Goal: Task Accomplishment & Management: Manage account settings

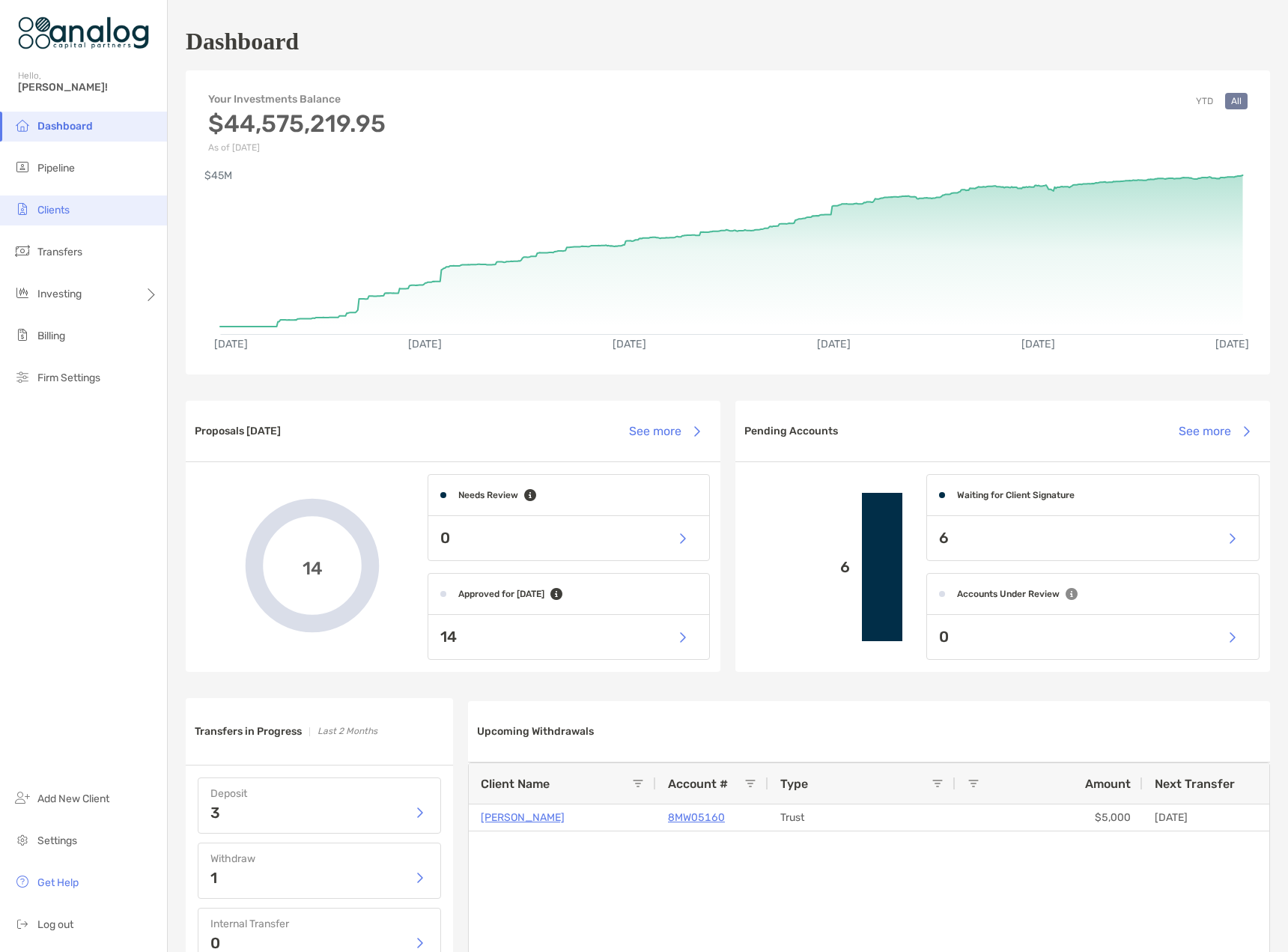
click at [54, 208] on span "Clients" at bounding box center [53, 211] width 32 height 13
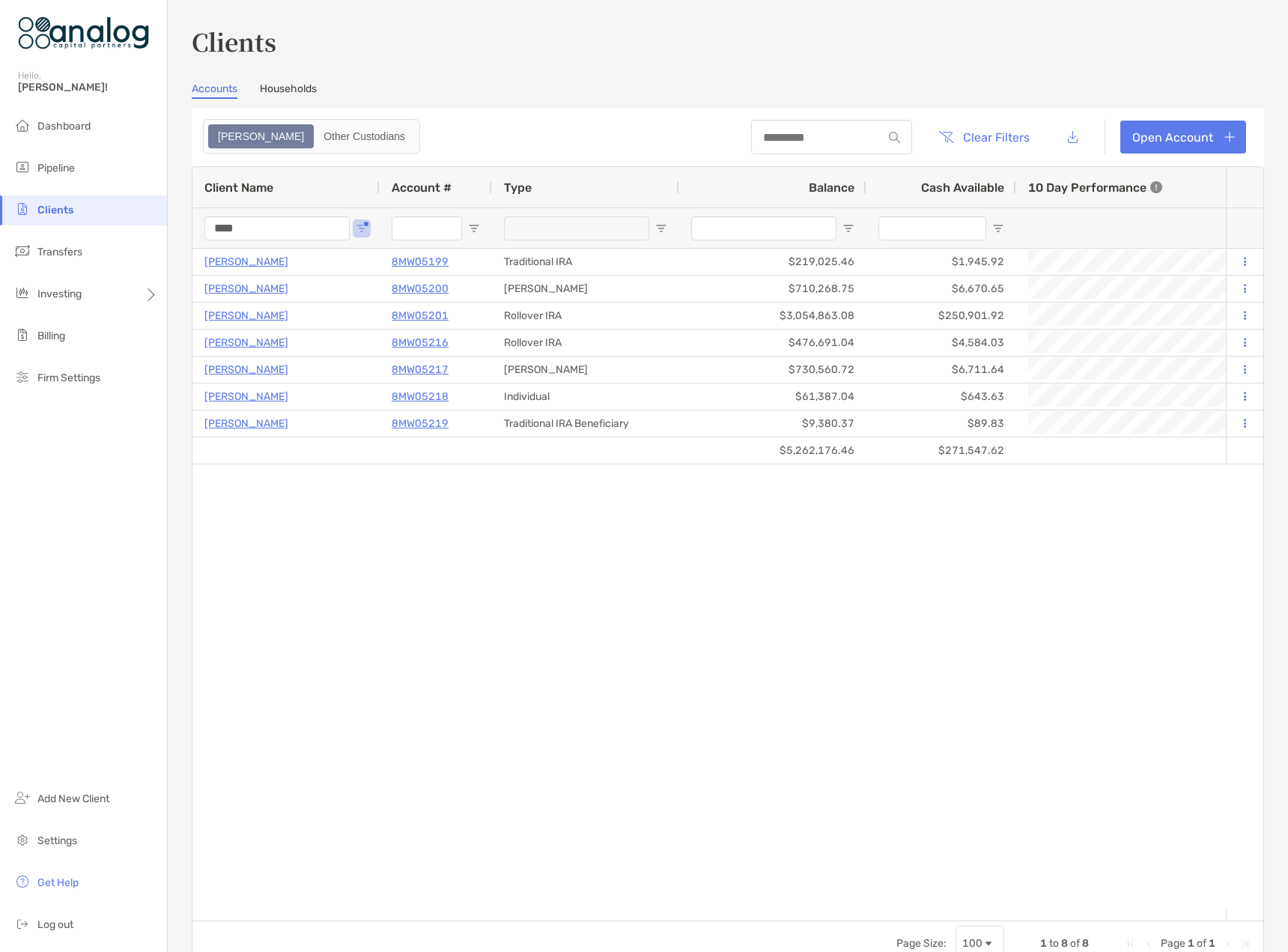
drag, startPoint x: 252, startPoint y: 229, endPoint x: 181, endPoint y: 224, distance: 71.2
click at [181, 225] on div "Clients Accounts Households Zoe Other Custodians Clear Filters Open Account 1 t…" at bounding box center [728, 476] width 1120 height 952
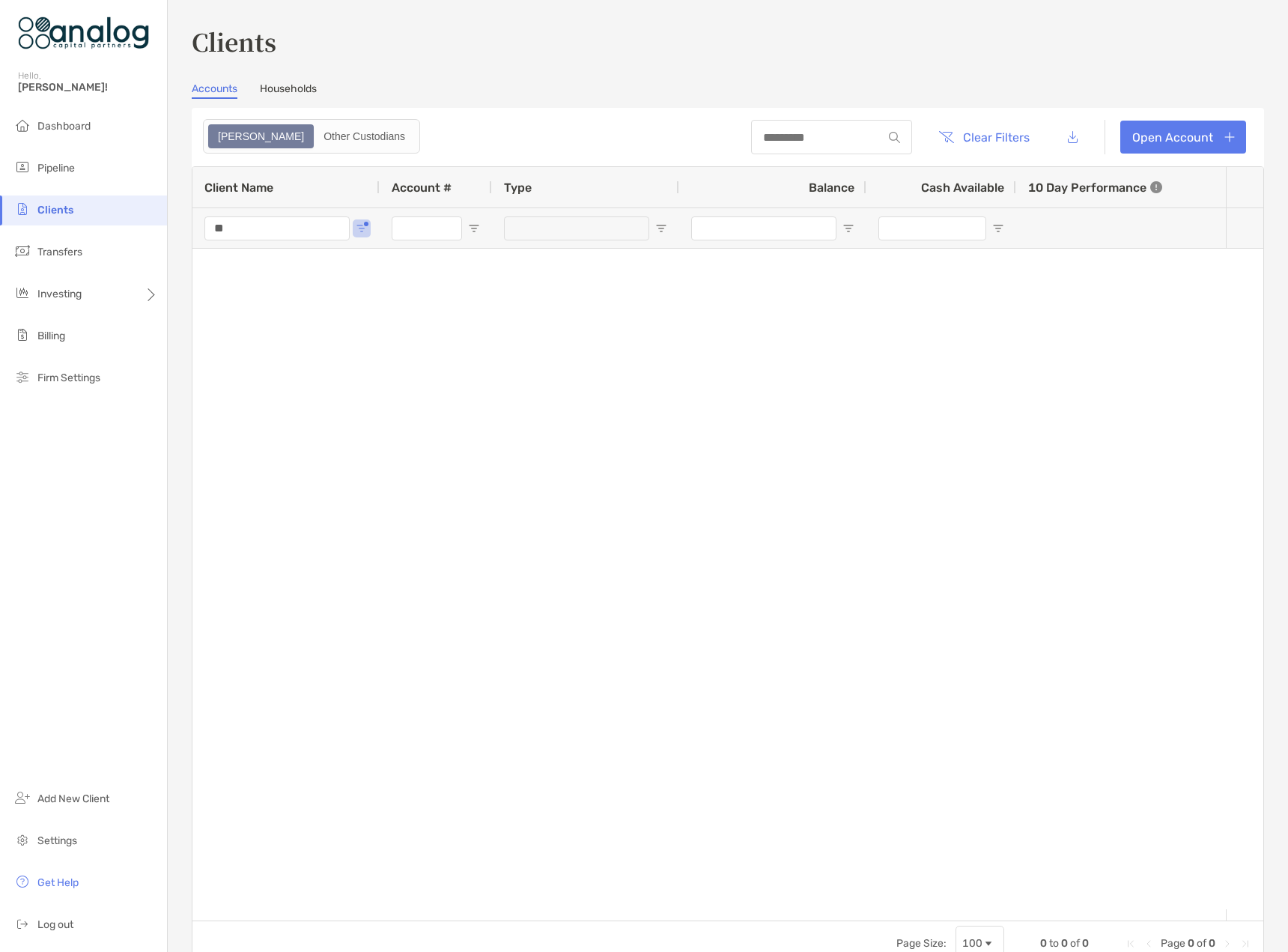
type input "*"
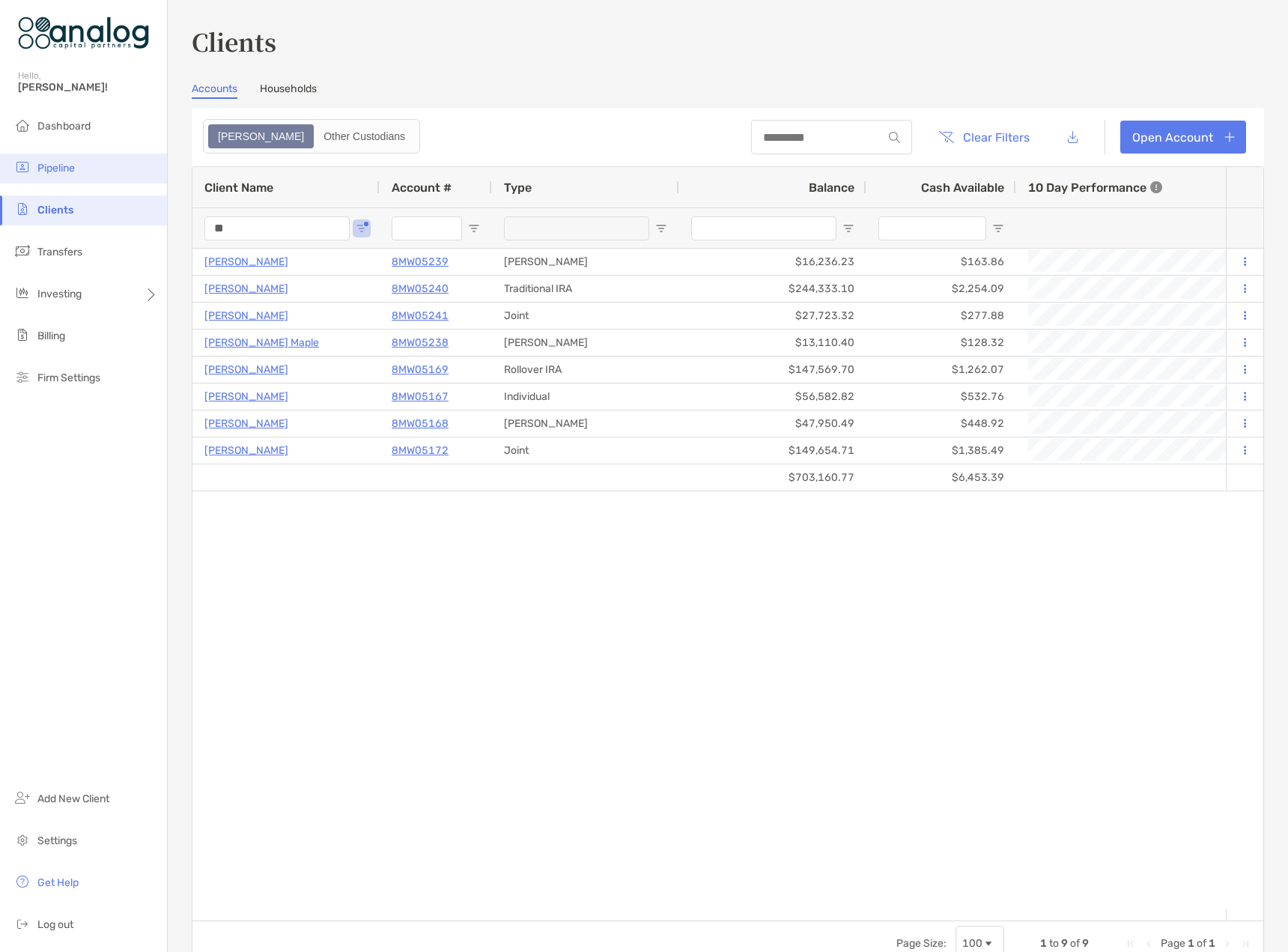
type input "**"
click at [62, 168] on span "Pipeline" at bounding box center [56, 168] width 38 height 13
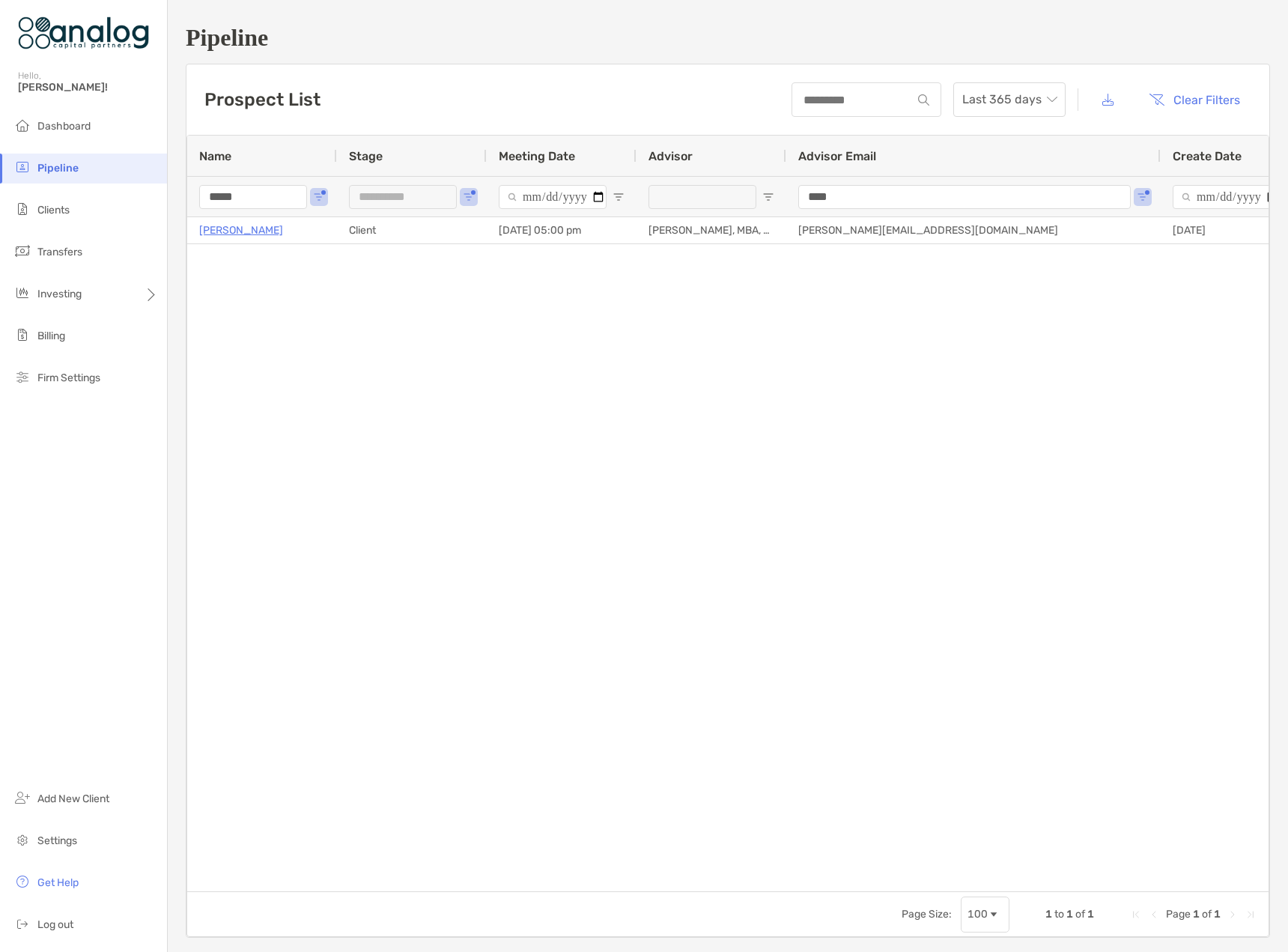
drag, startPoint x: 250, startPoint y: 201, endPoint x: 168, endPoint y: 195, distance: 82.2
click at [168, 195] on div "**********" at bounding box center [728, 481] width 1120 height 962
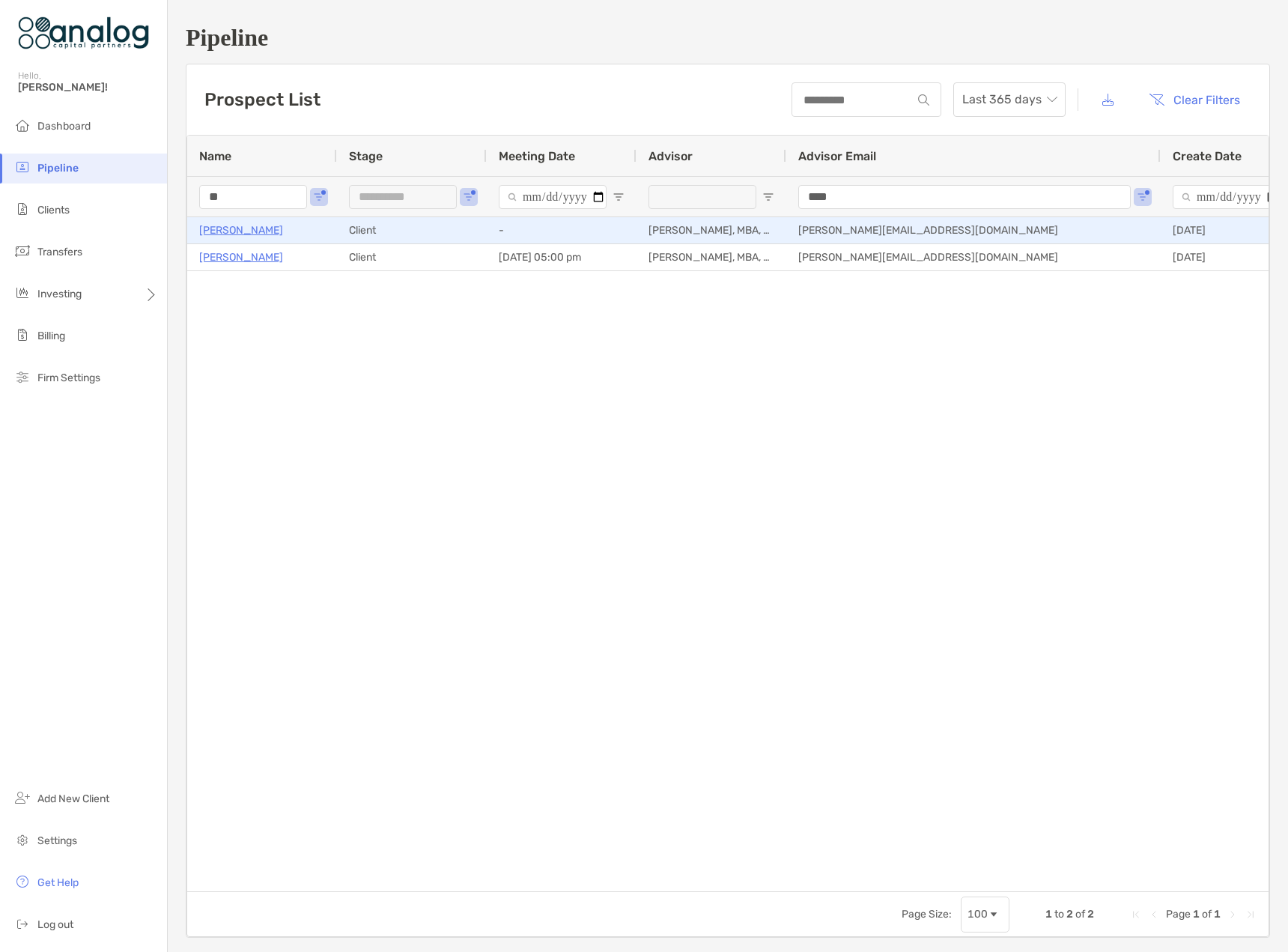
type input "**"
click at [265, 230] on p "[PERSON_NAME]" at bounding box center [242, 230] width 84 height 18
click at [265, 233] on p "[PERSON_NAME]" at bounding box center [242, 230] width 84 height 18
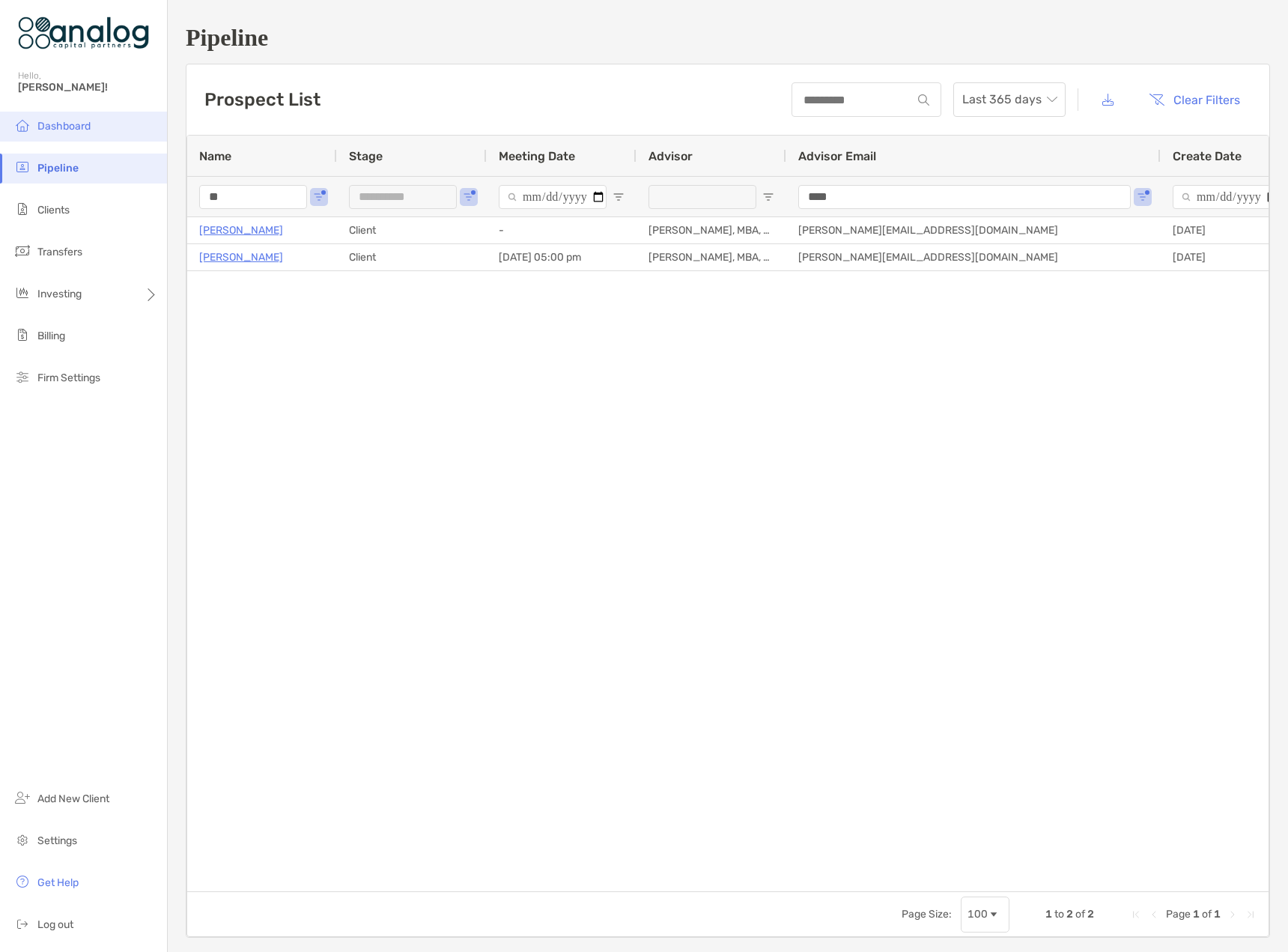
click at [51, 125] on span "Dashboard" at bounding box center [64, 126] width 53 height 13
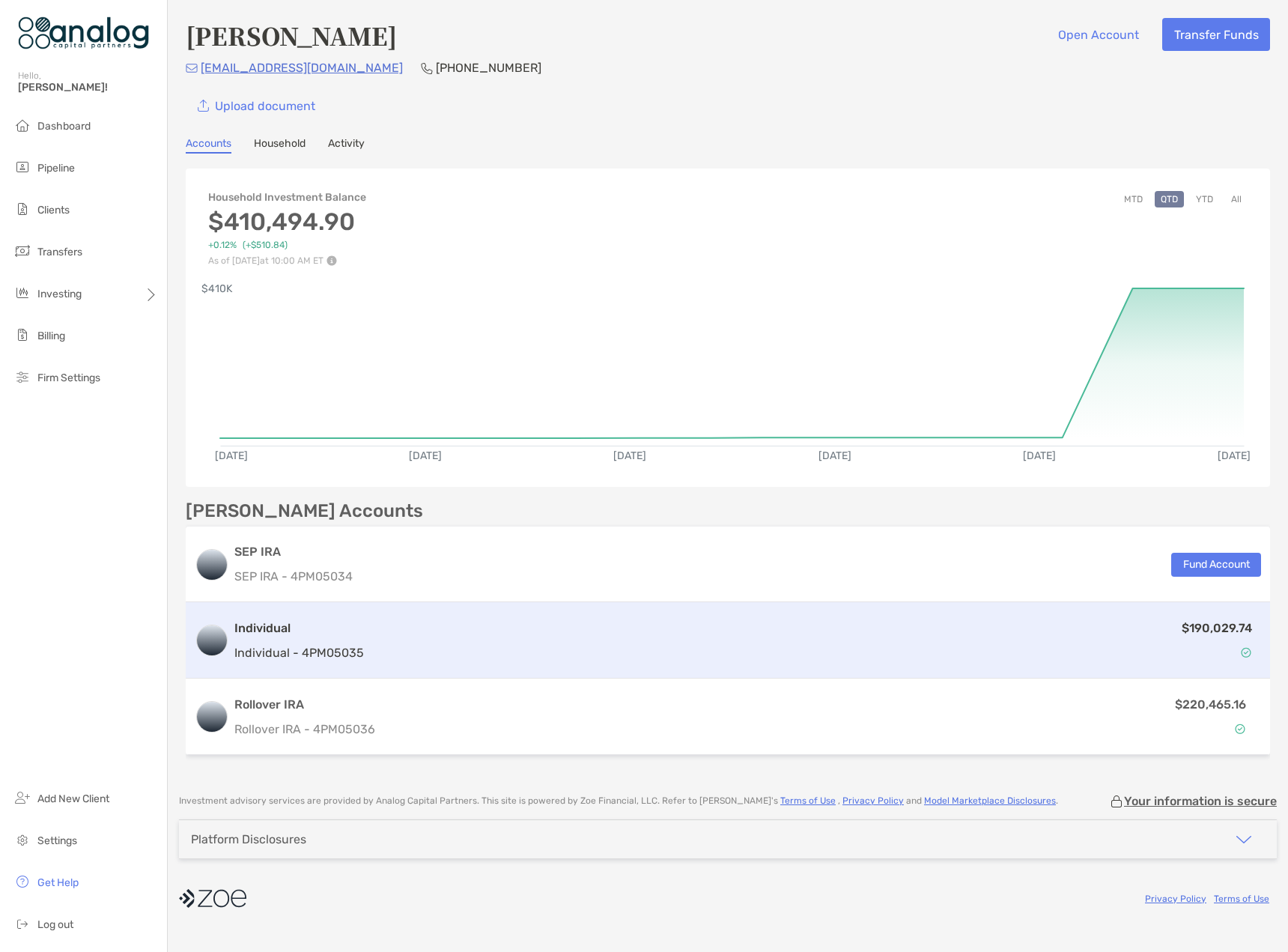
click at [525, 643] on div "$190,029.74" at bounding box center [816, 640] width 892 height 43
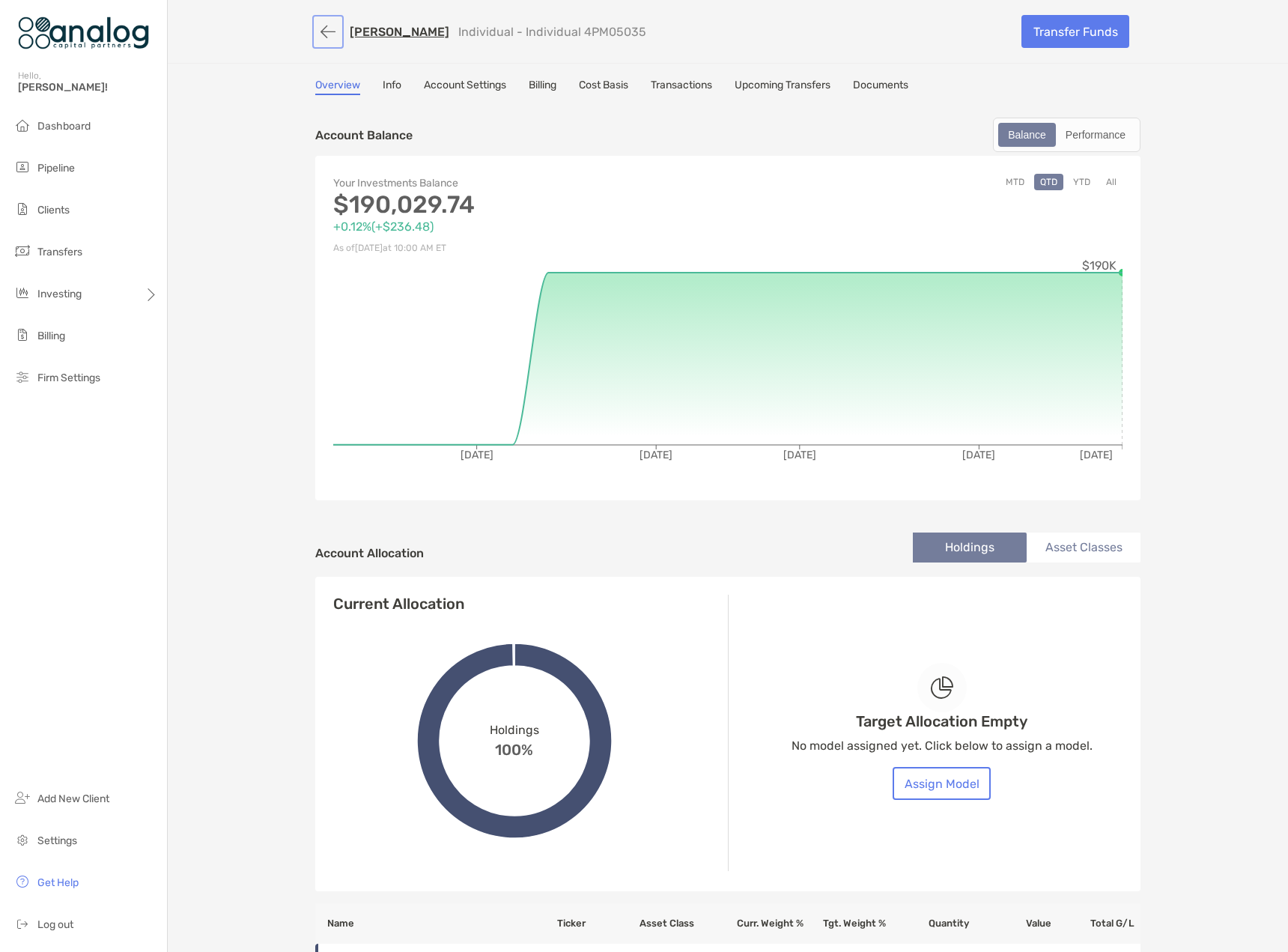
click at [321, 36] on button "button" at bounding box center [328, 32] width 26 height 27
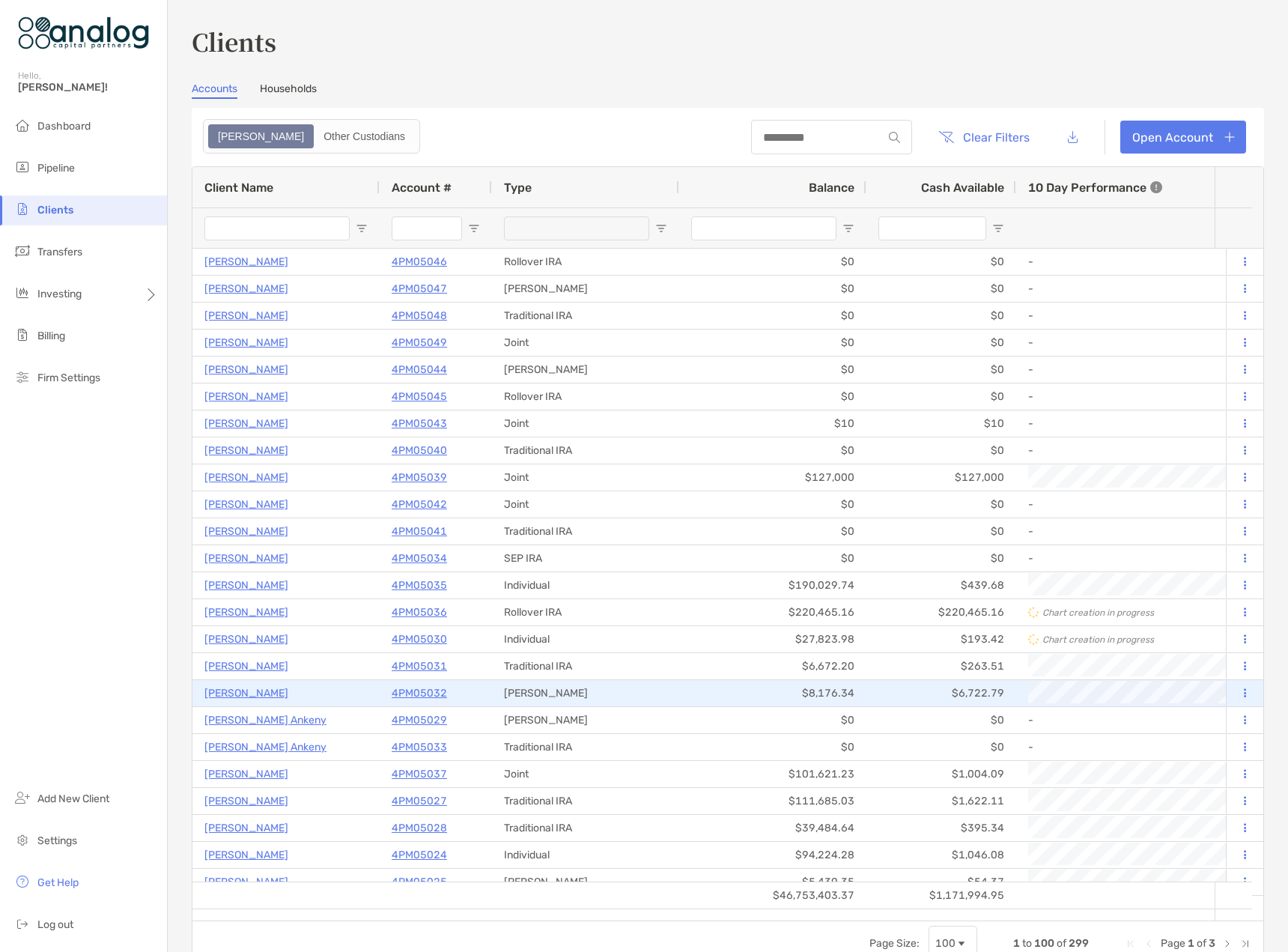
type input "**"
type input "********"
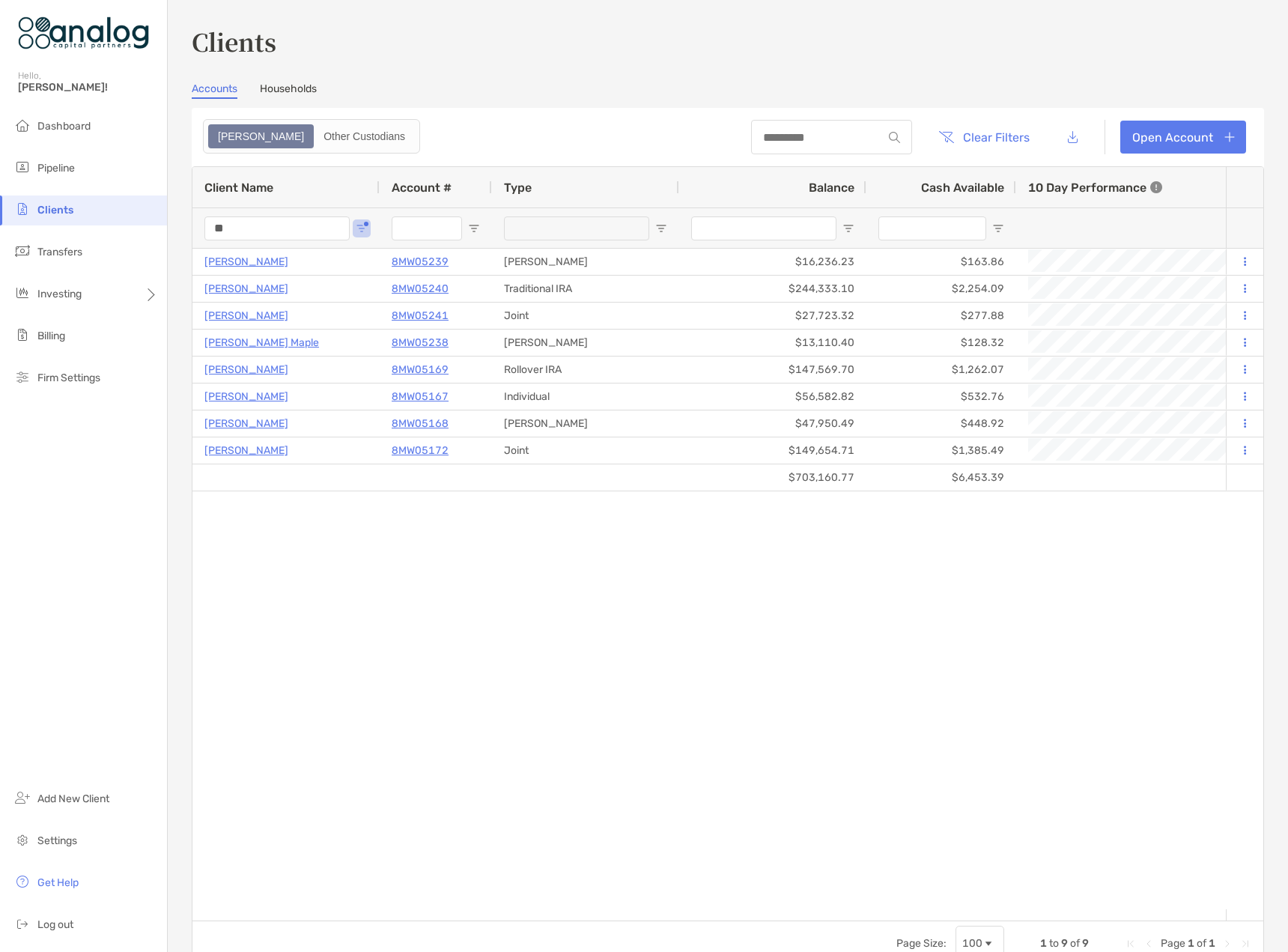
click at [249, 230] on input "**" at bounding box center [276, 228] width 146 height 24
type input "***"
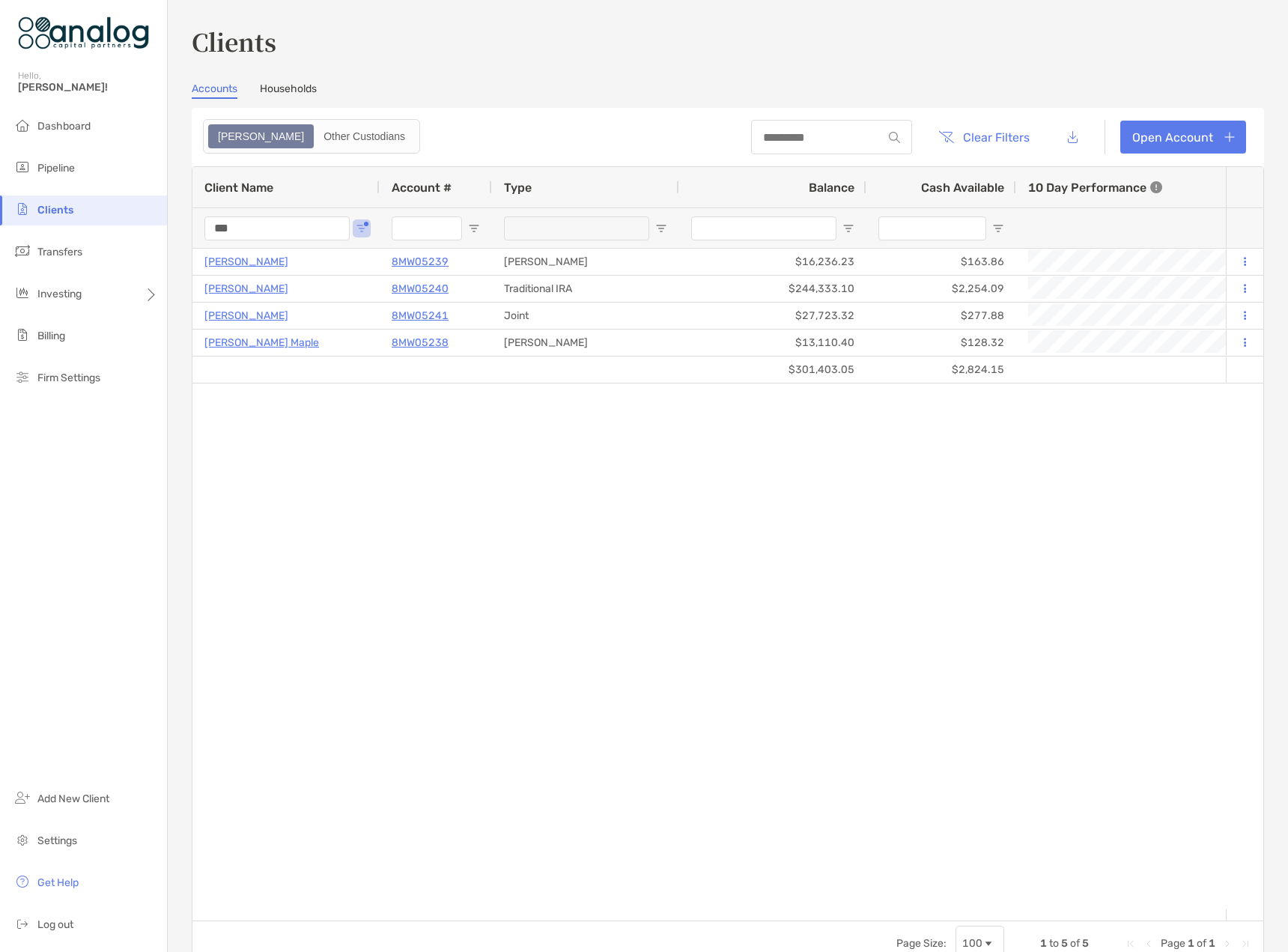
drag, startPoint x: 244, startPoint y: 227, endPoint x: 179, endPoint y: 227, distance: 65.0
click at [179, 227] on div "Clients Accounts Households Zoe Other Custodians Clear Filters Open Account 1 t…" at bounding box center [728, 476] width 1120 height 952
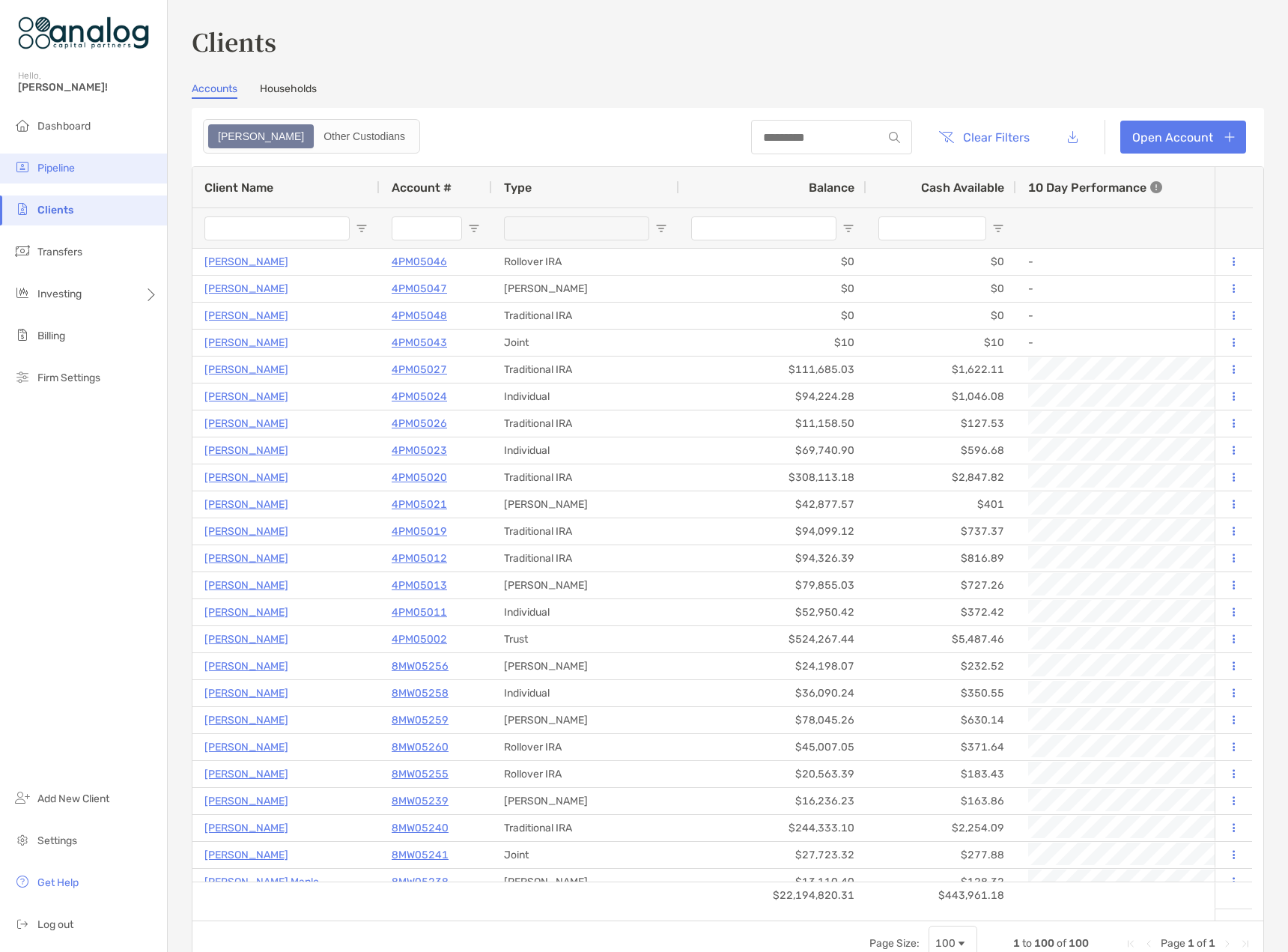
click at [52, 169] on span "Pipeline" at bounding box center [56, 168] width 38 height 13
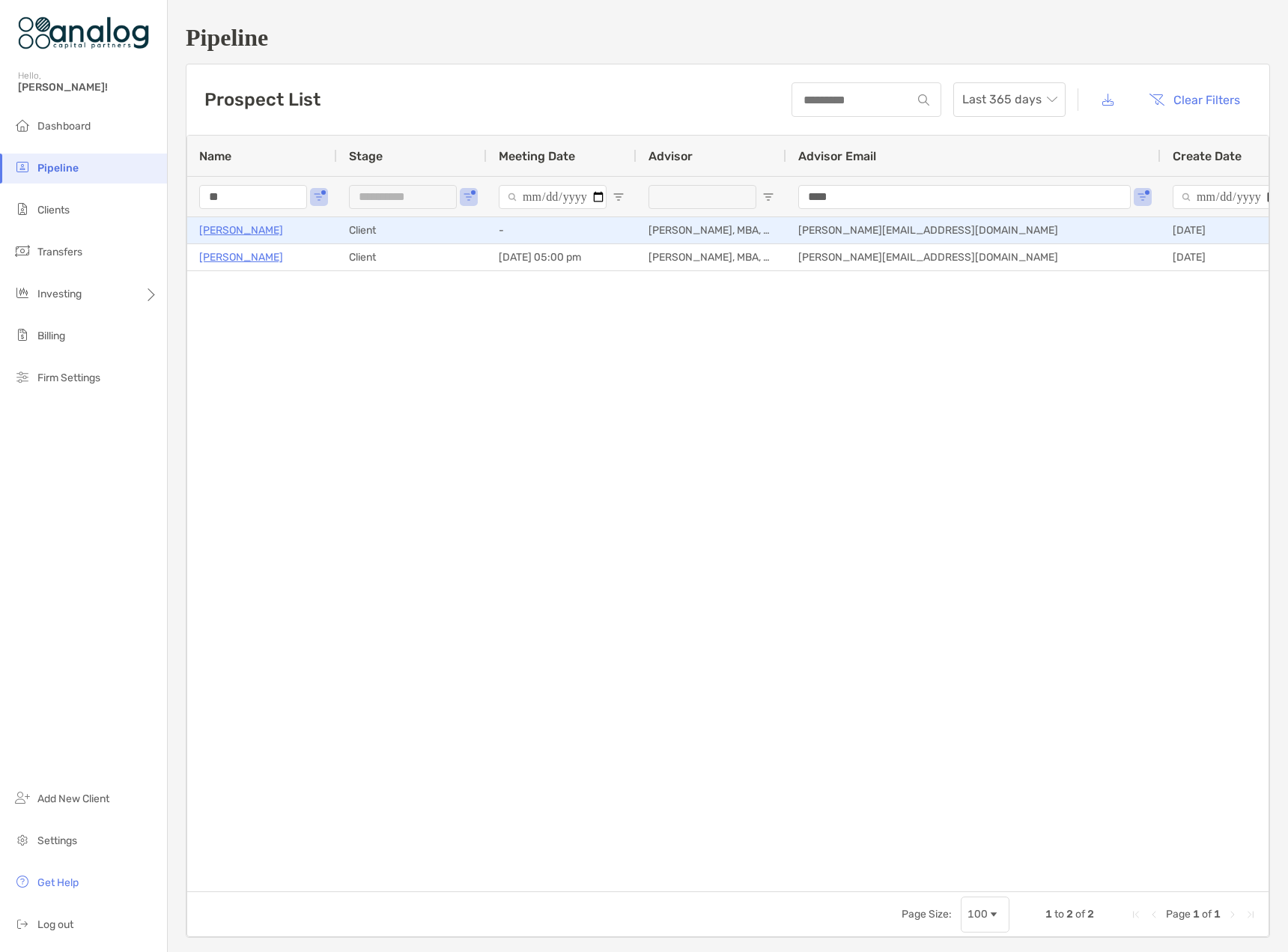
click at [253, 236] on p "[PERSON_NAME]" at bounding box center [242, 230] width 84 height 18
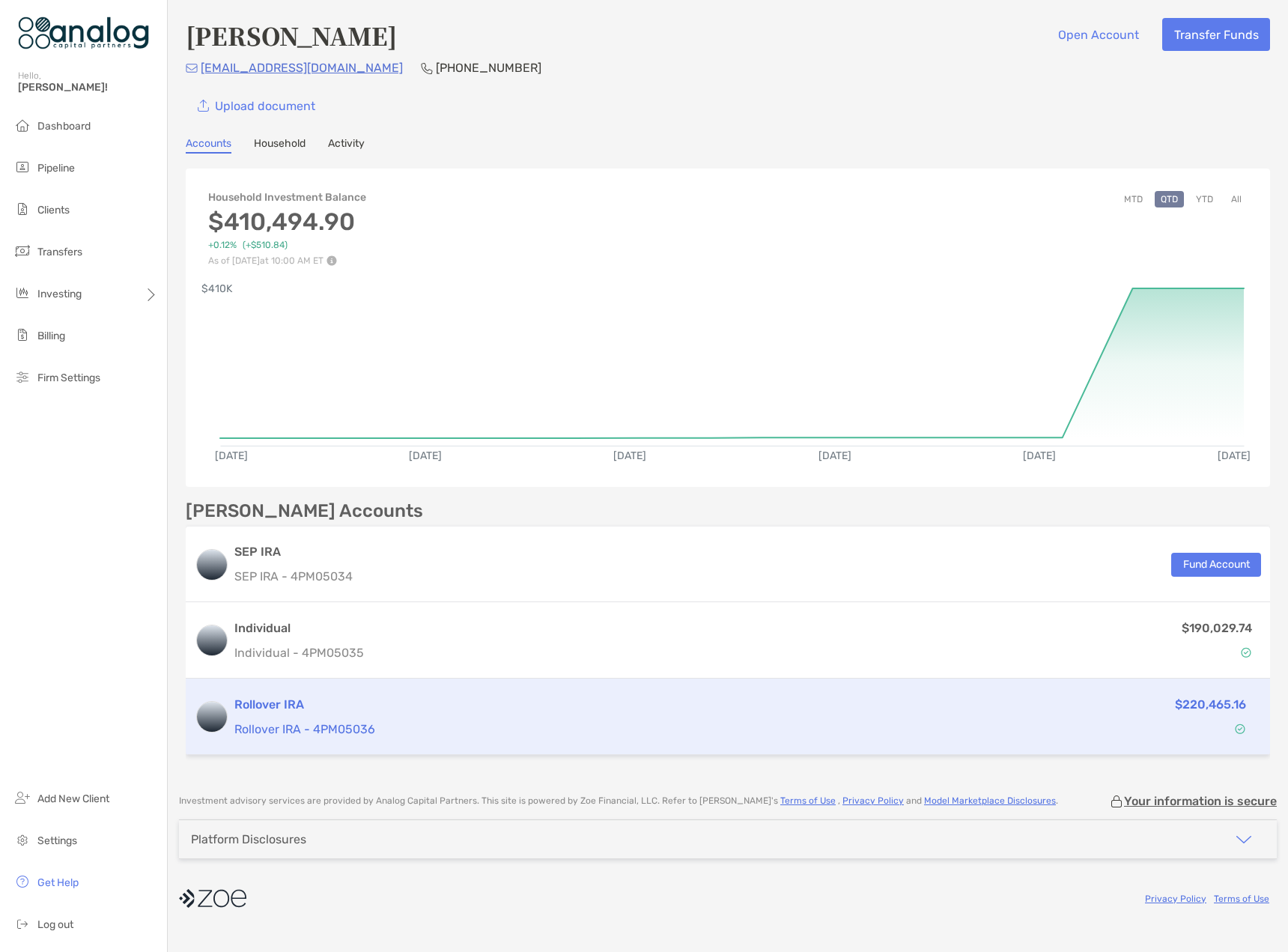
click at [394, 702] on h3 "Rollover IRA" at bounding box center [600, 705] width 731 height 18
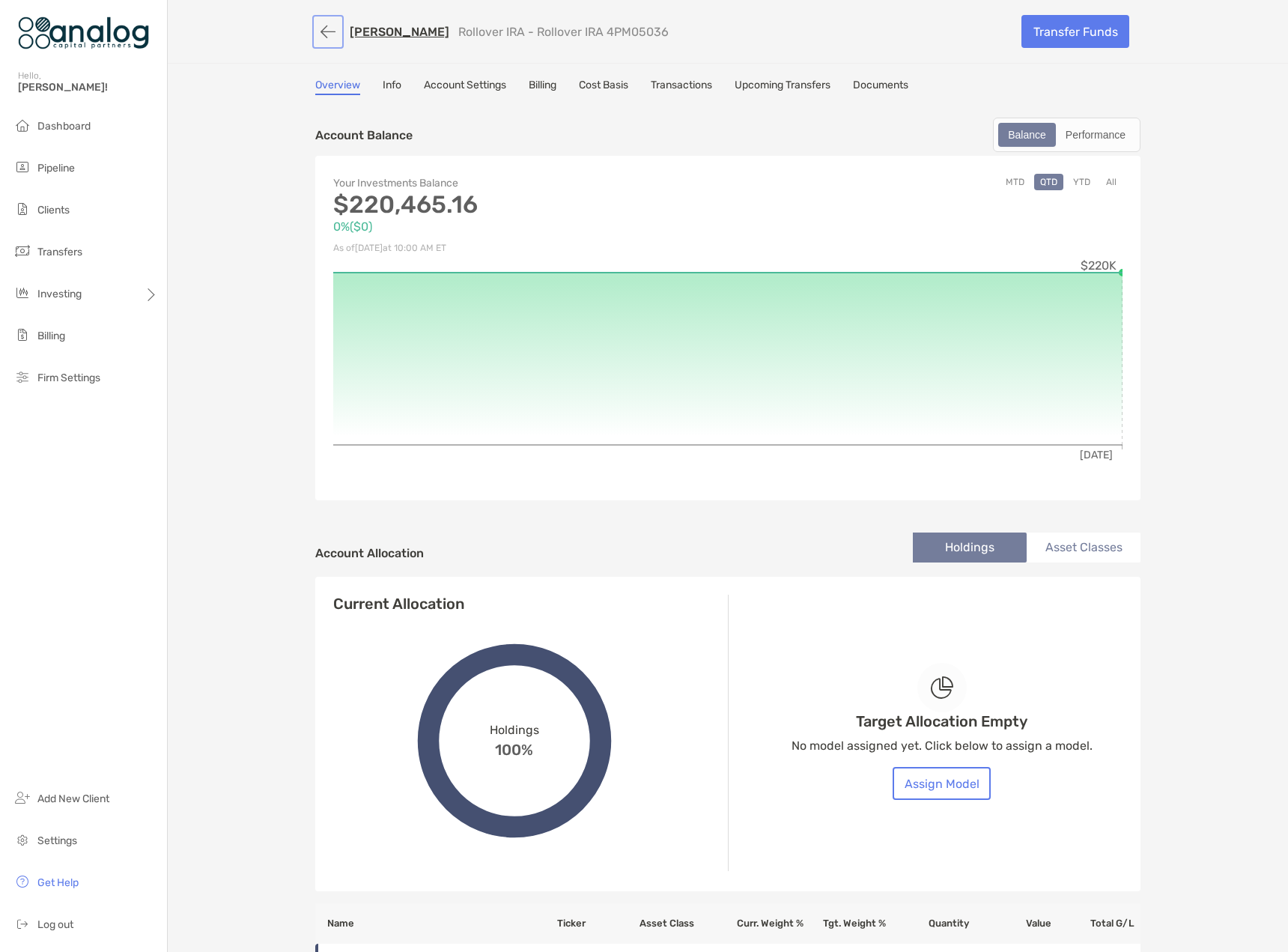
click at [319, 31] on button "button" at bounding box center [328, 32] width 26 height 27
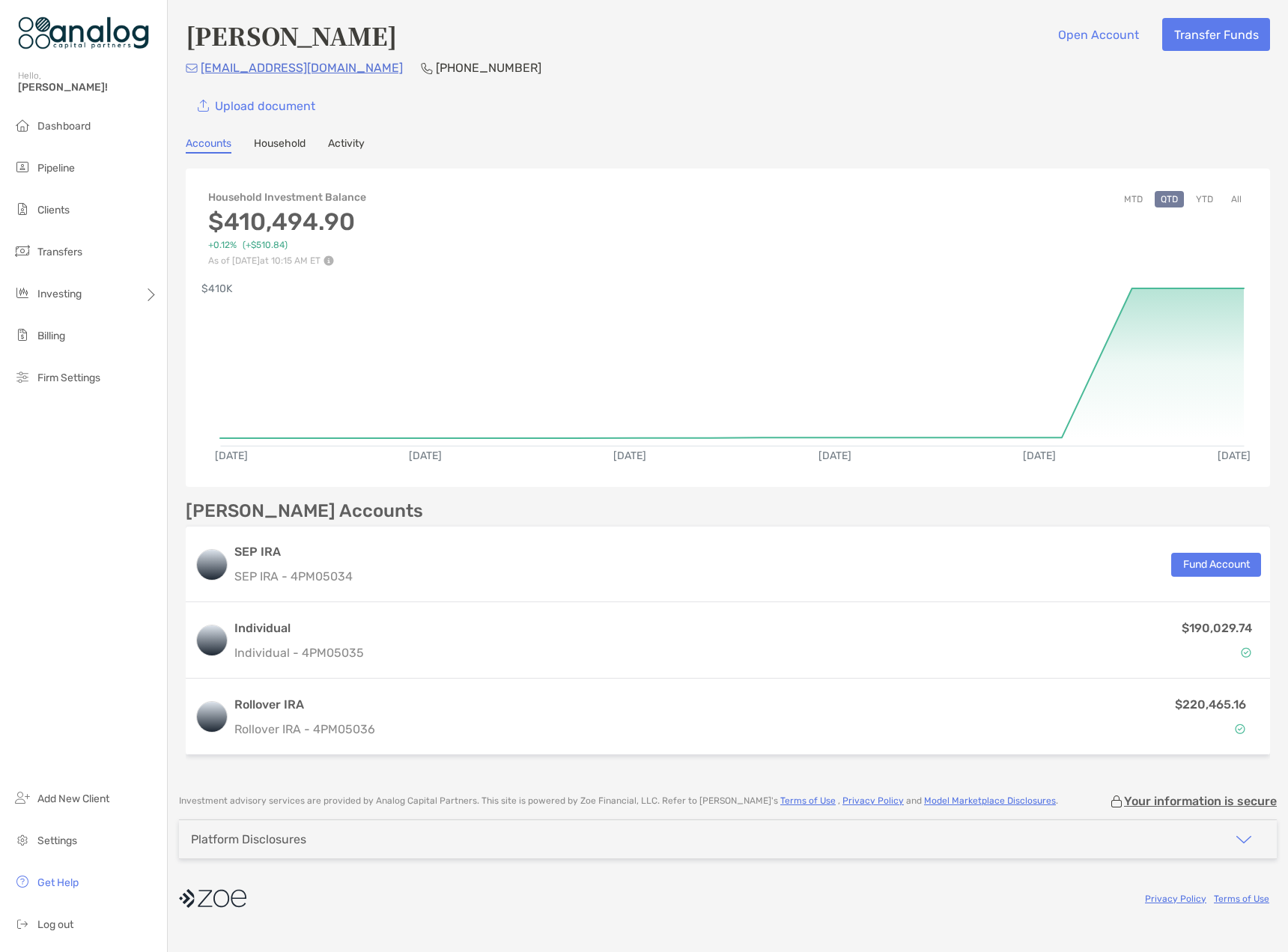
click at [341, 142] on link "Activity" at bounding box center [346, 146] width 37 height 16
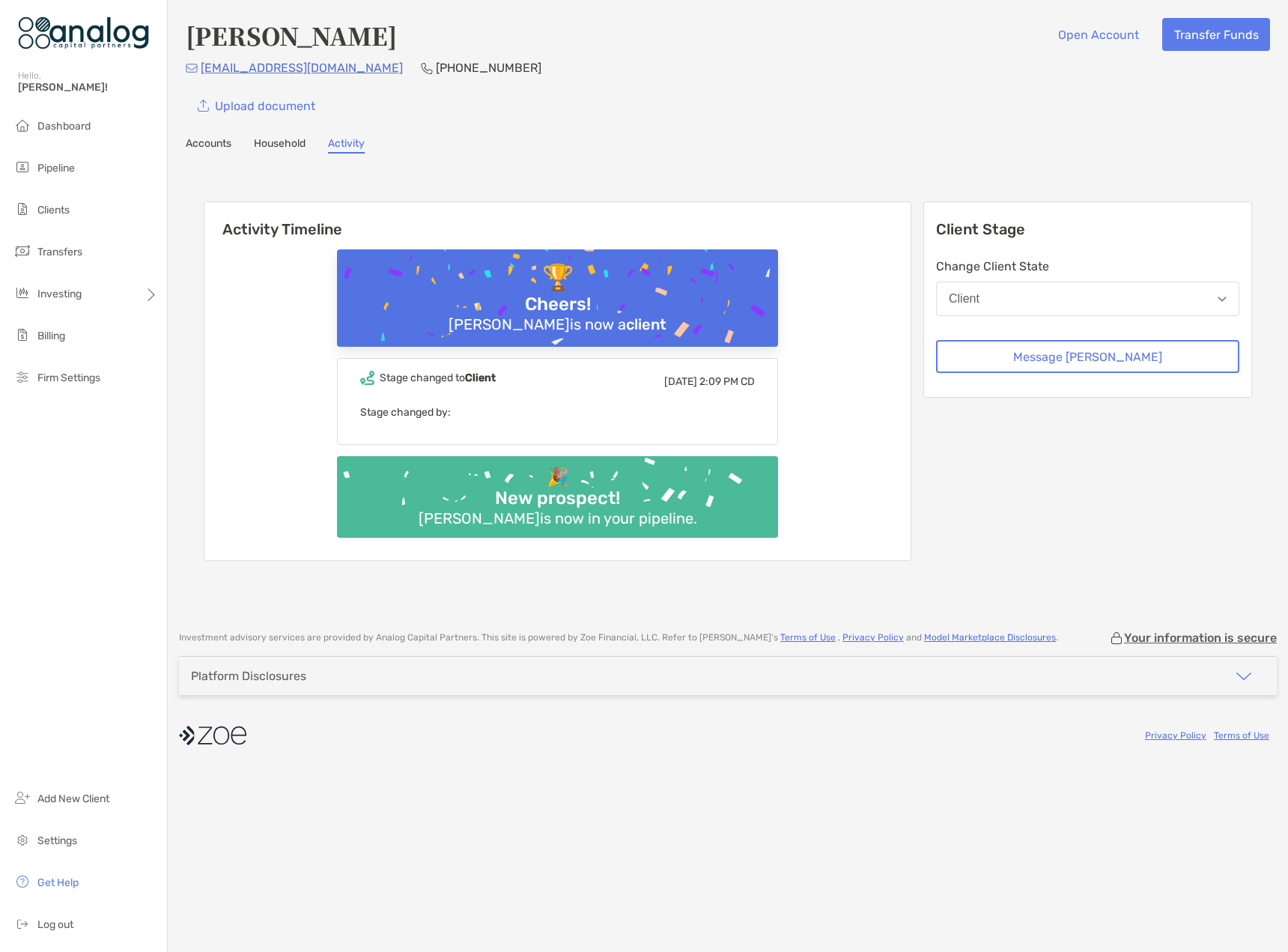
click at [265, 140] on link "Household" at bounding box center [279, 146] width 51 height 16
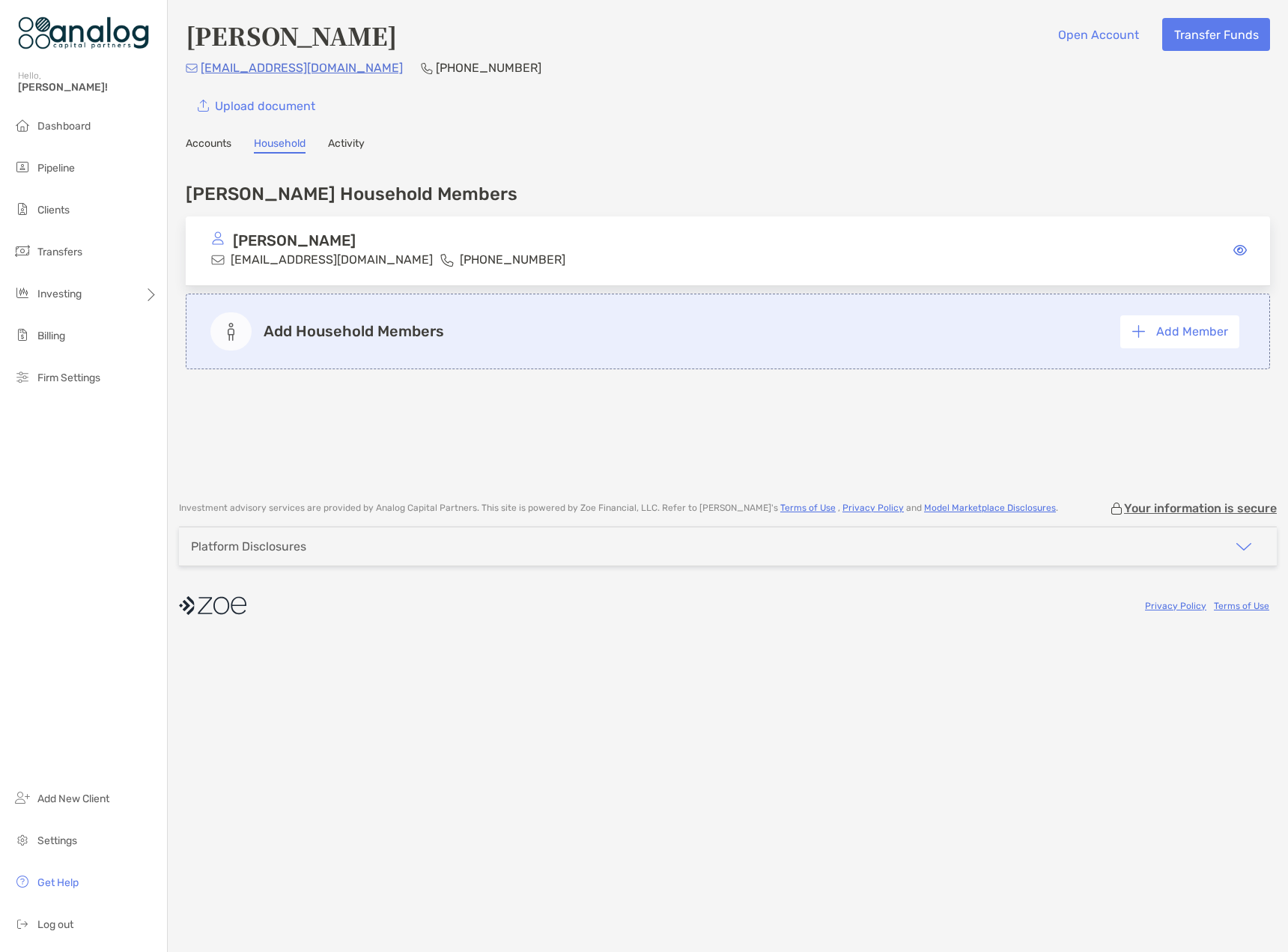
click at [219, 138] on link "Accounts" at bounding box center [209, 146] width 46 height 16
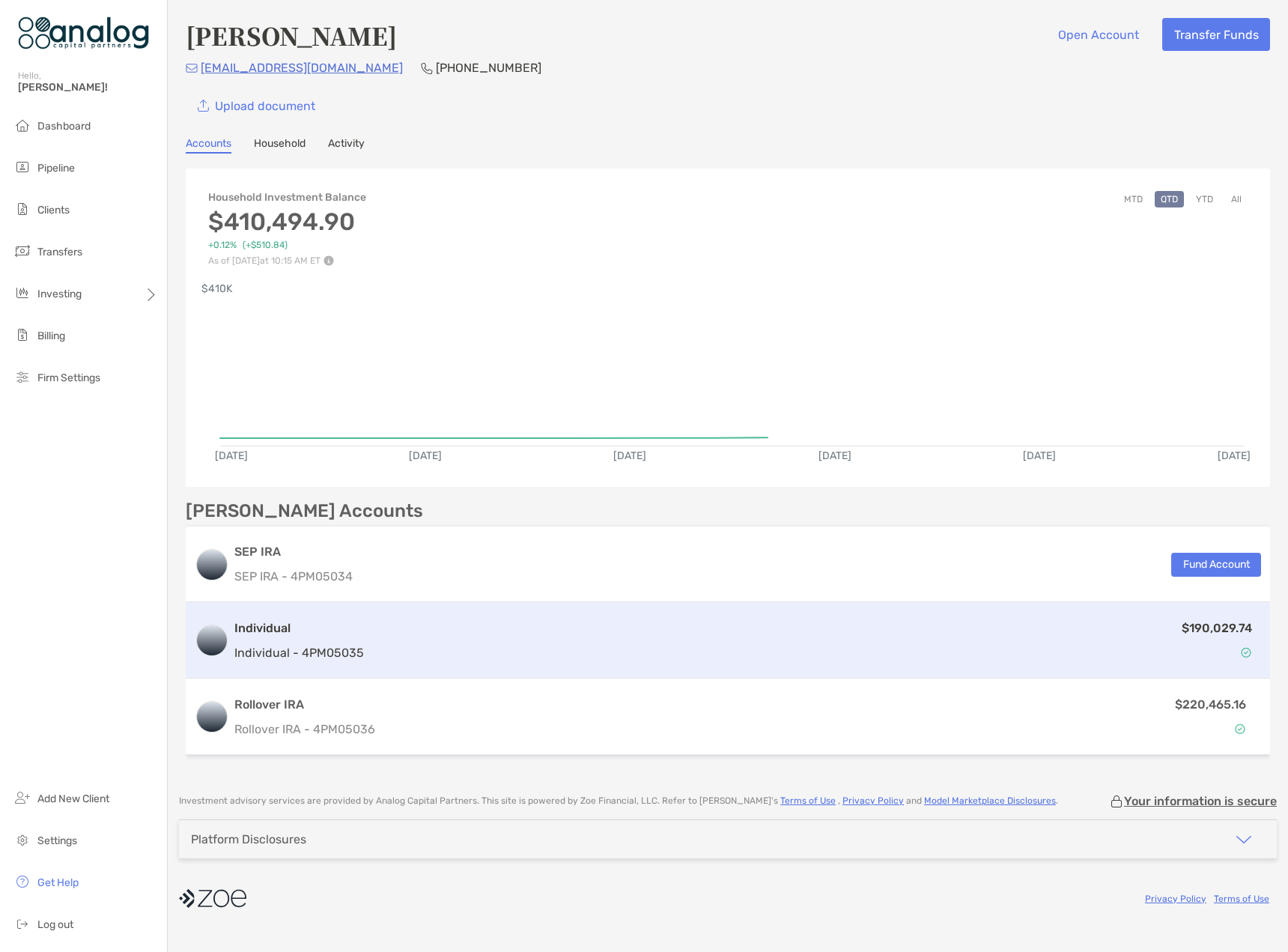
click at [1148, 644] on div "$190,029.74" at bounding box center [816, 640] width 892 height 43
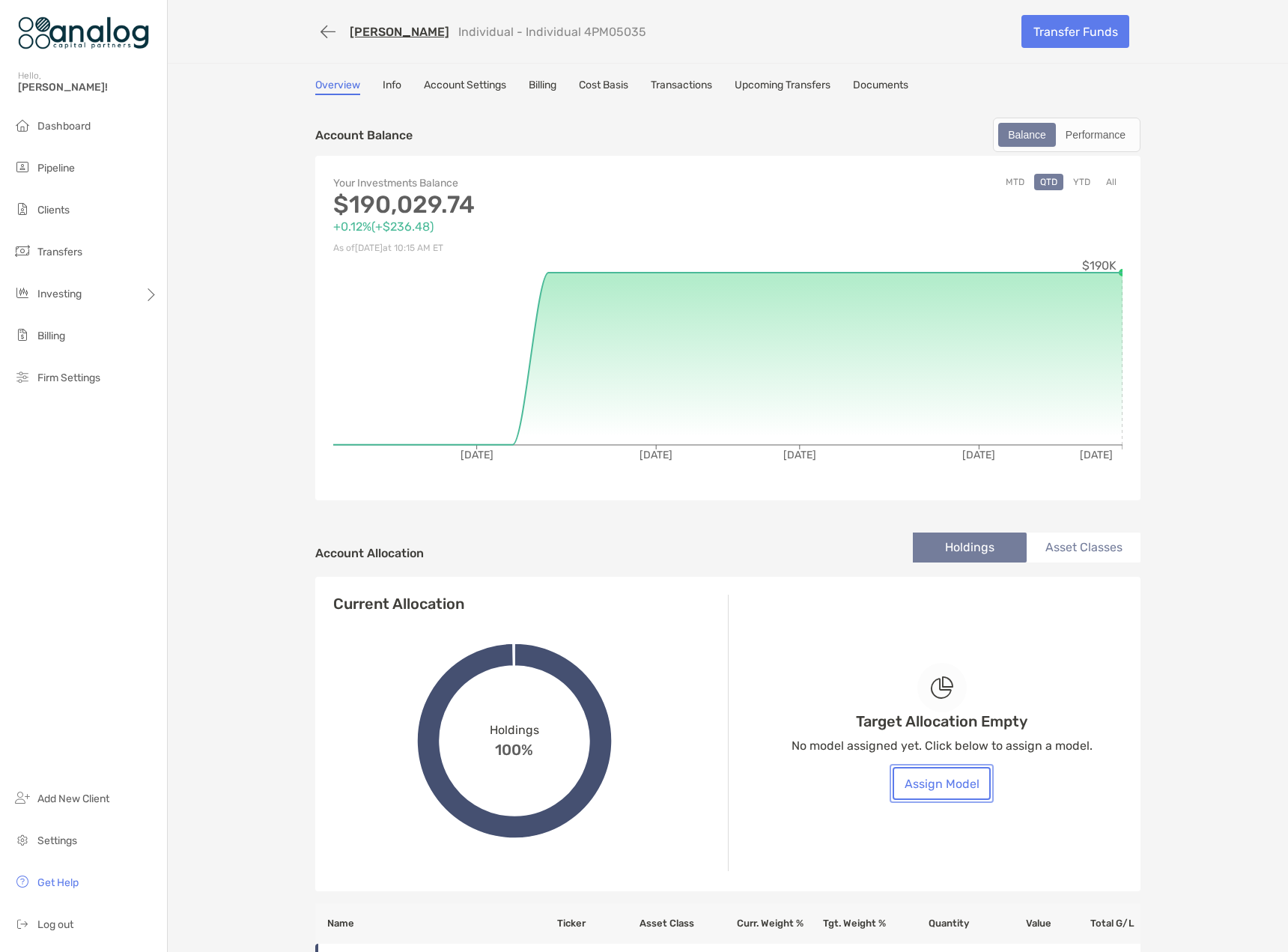
click at [952, 774] on button "Assign Model" at bounding box center [941, 784] width 98 height 33
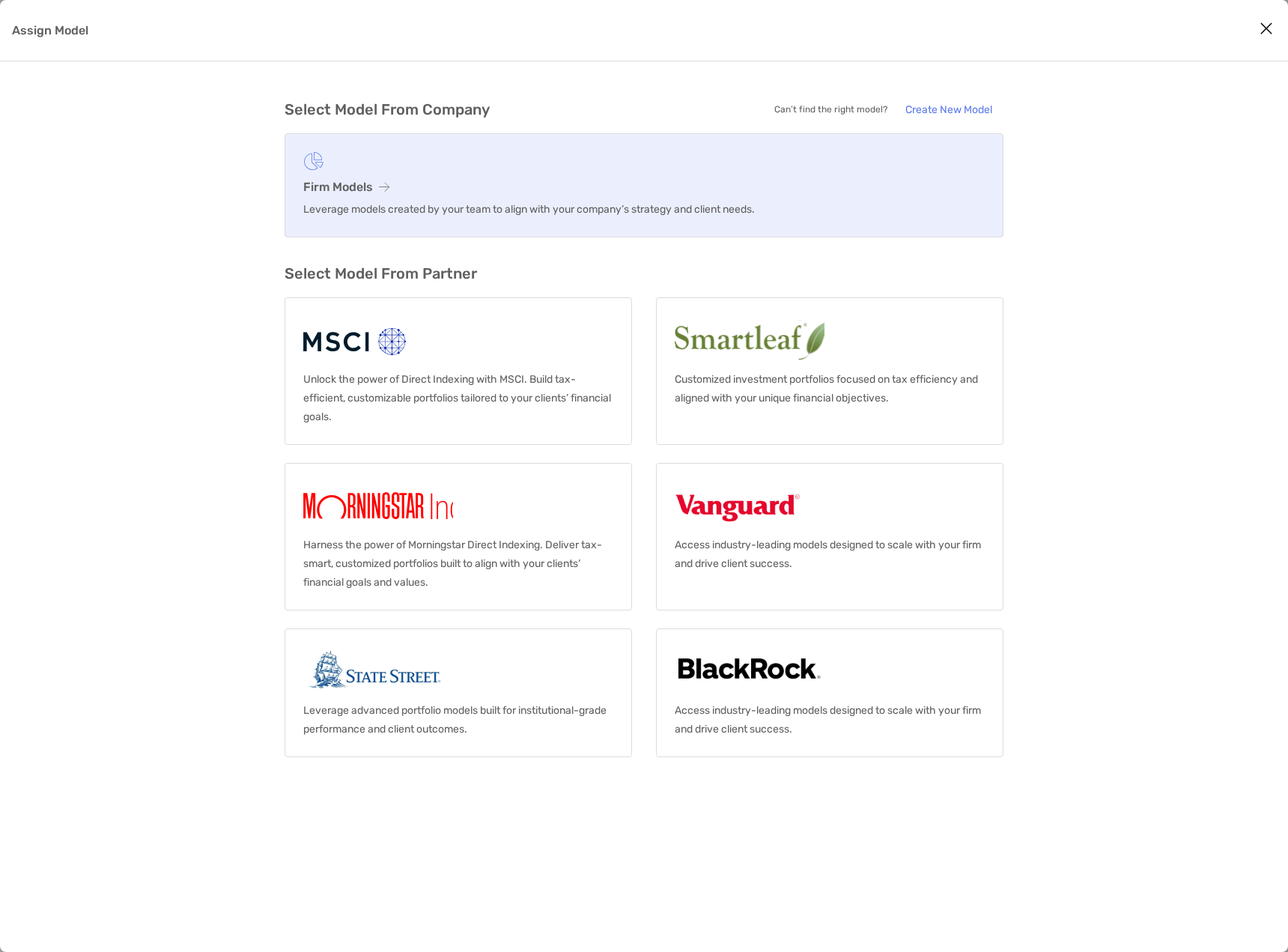
click at [346, 188] on h3 "Firm Models" at bounding box center [644, 187] width 682 height 15
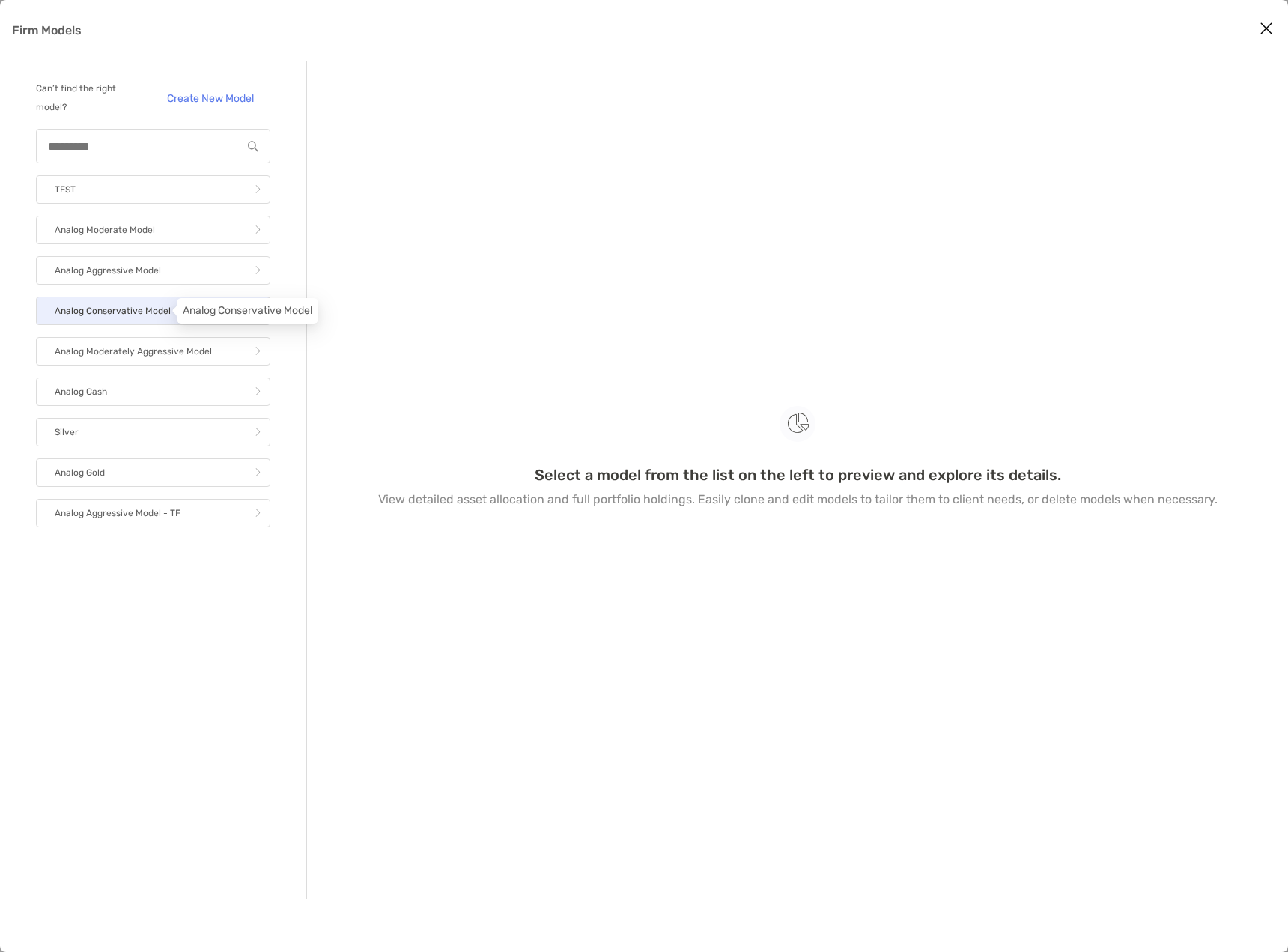
click at [101, 317] on p "Analog Conservative Model" at bounding box center [113, 311] width 116 height 18
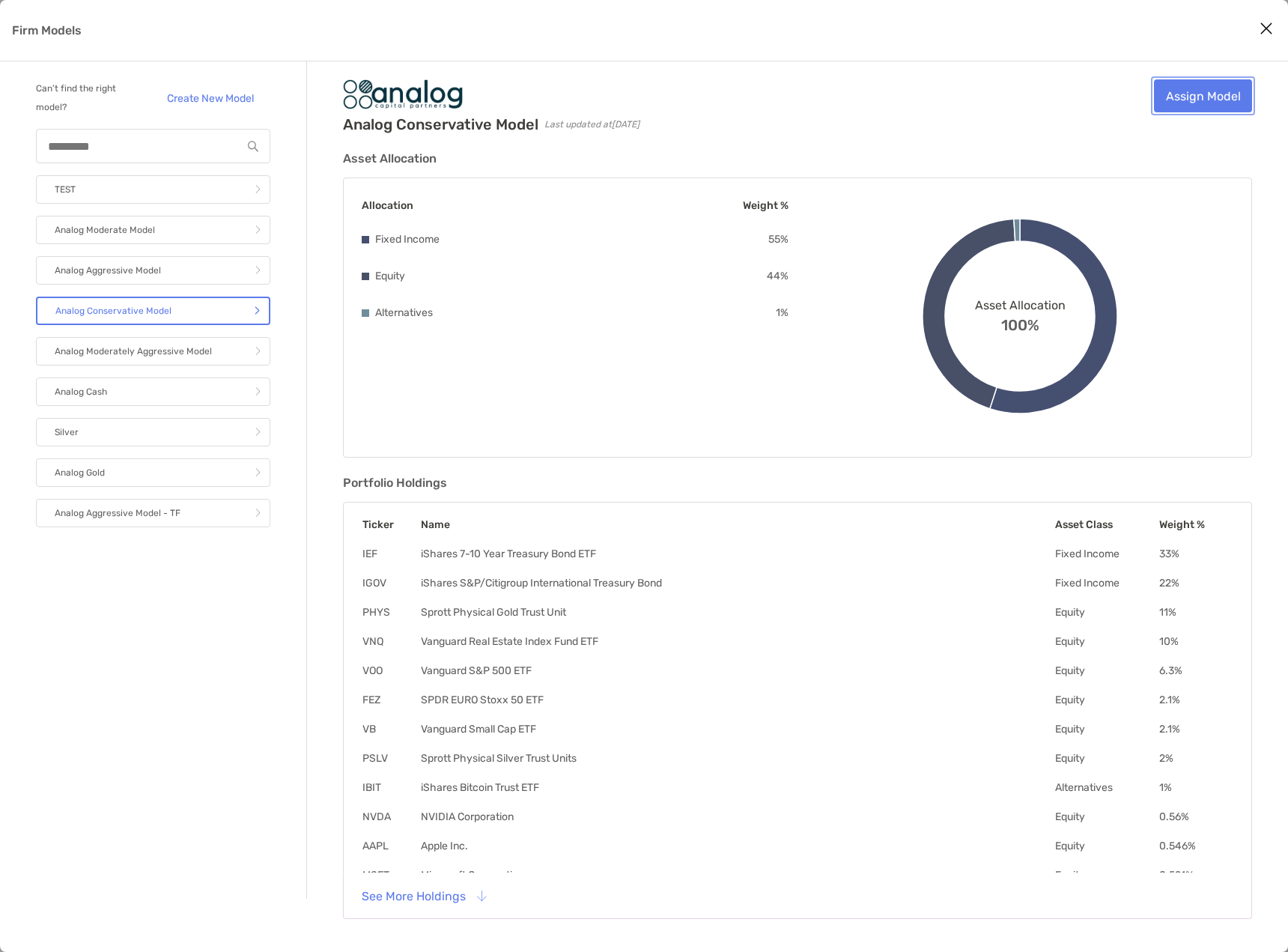
click at [1206, 106] on link "Assign Model" at bounding box center [1203, 96] width 98 height 33
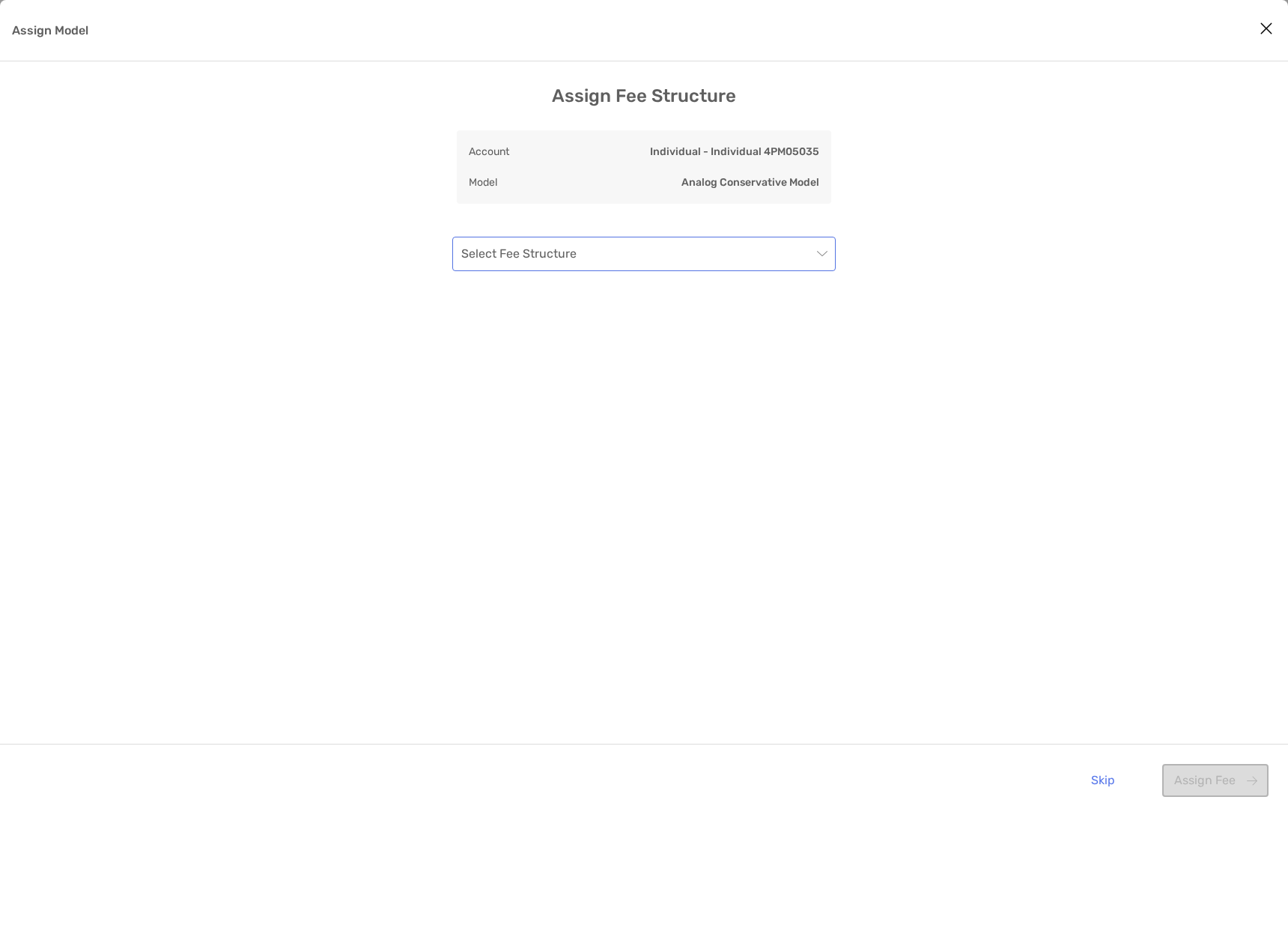
click at [650, 260] on input "Assign Model" at bounding box center [636, 254] width 351 height 33
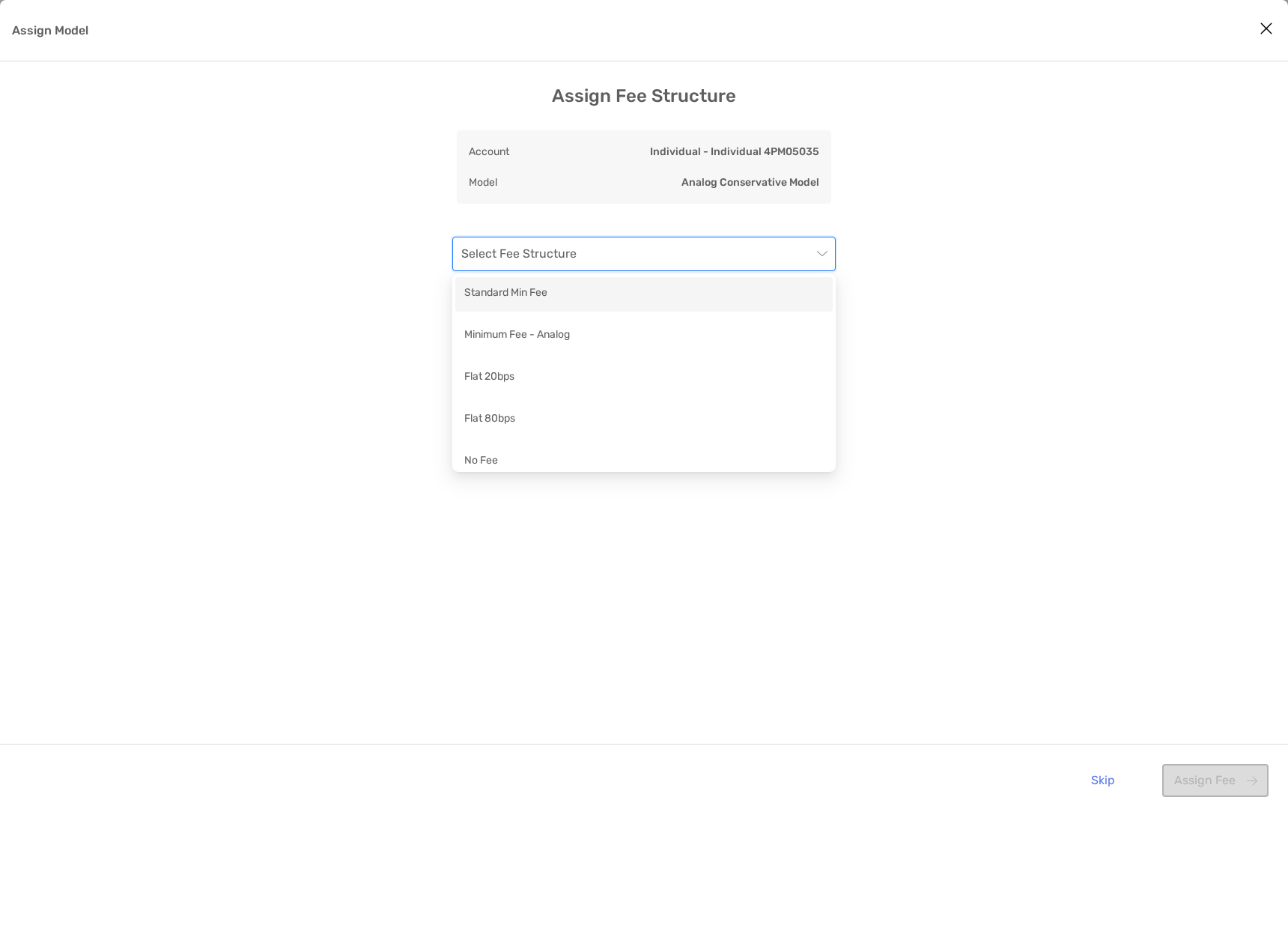
click at [646, 300] on div "Standard Min Fee" at bounding box center [644, 294] width 360 height 18
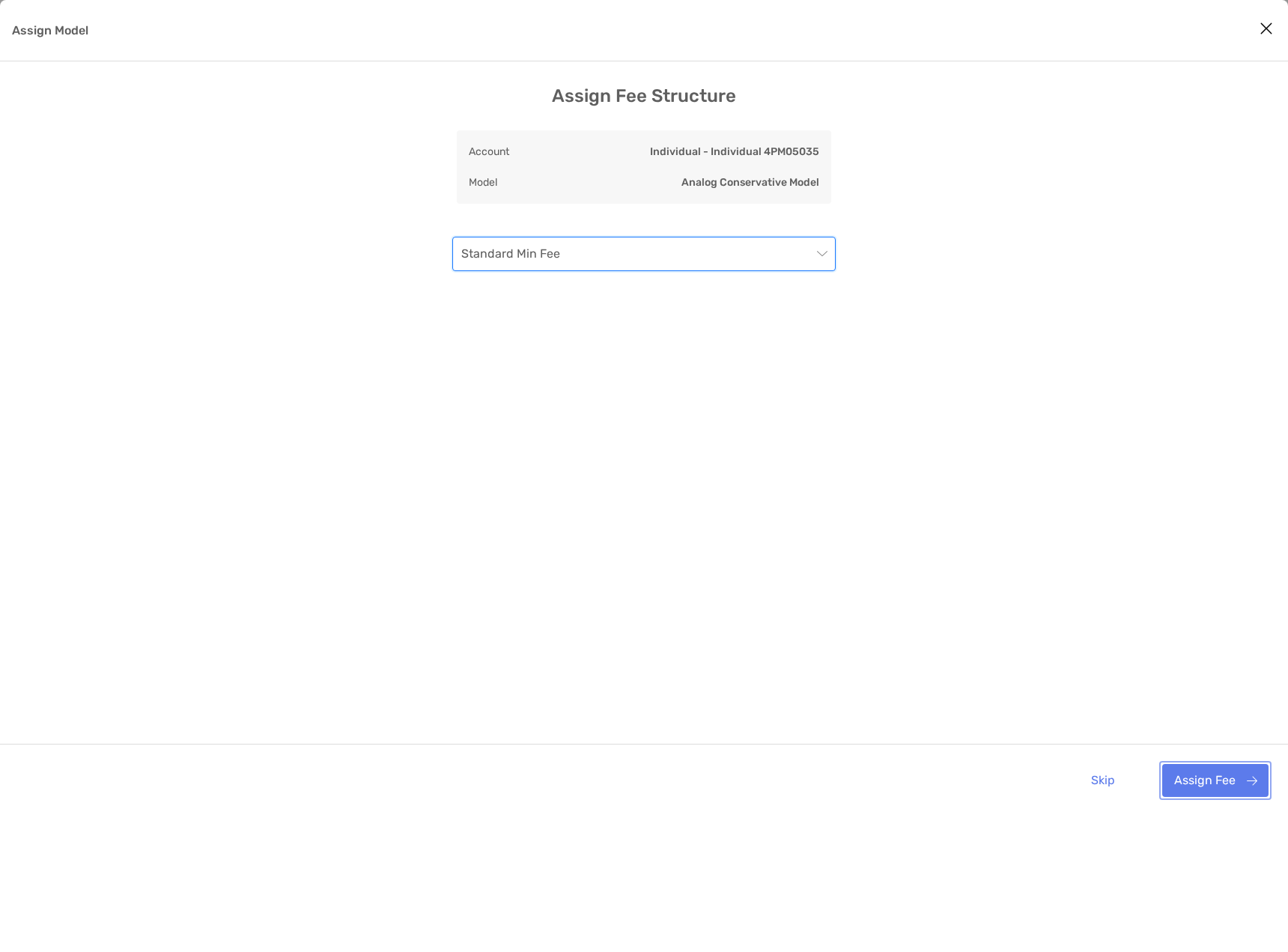
click at [1204, 777] on button "Assign Fee" at bounding box center [1216, 781] width 106 height 33
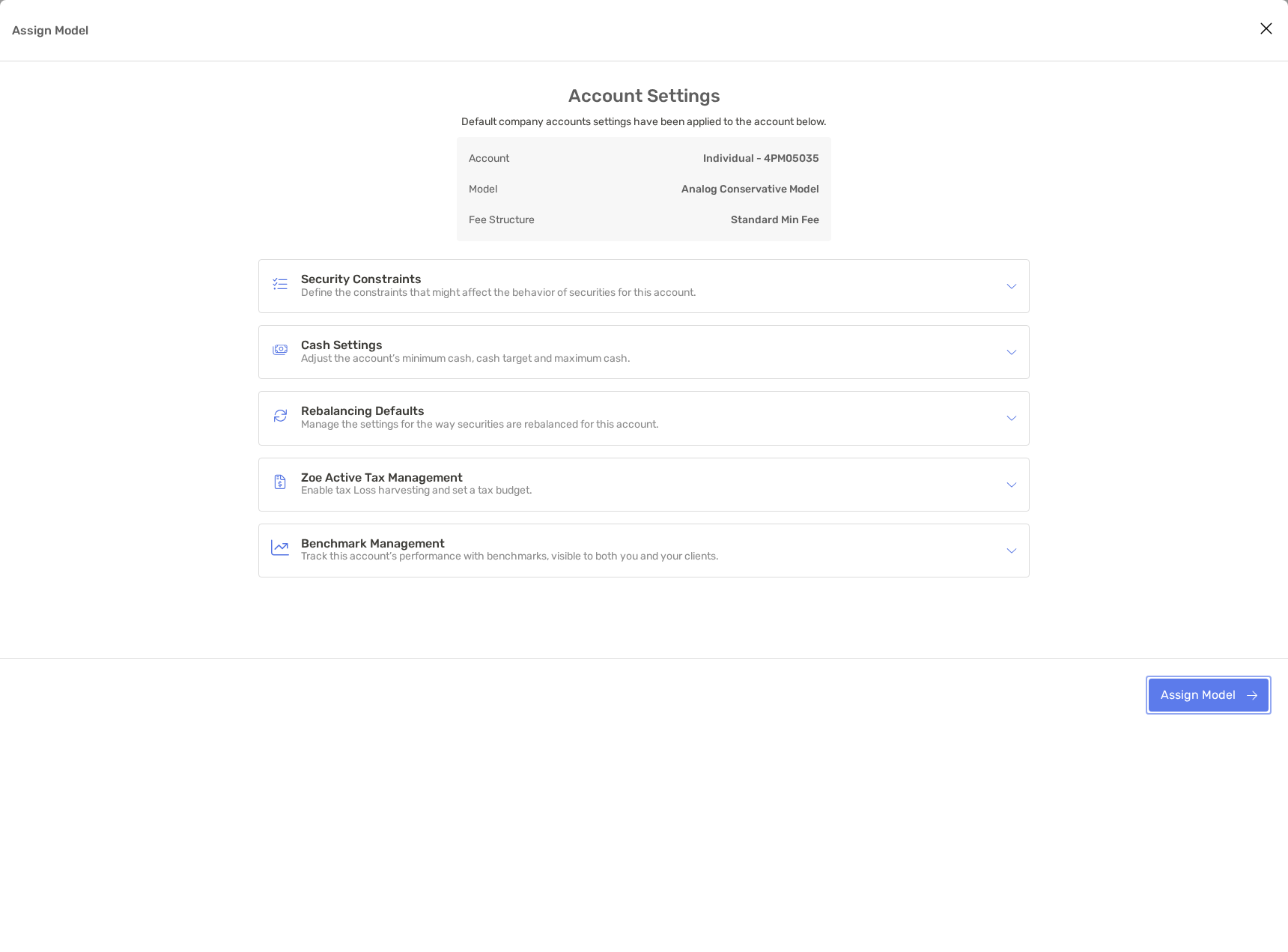
click at [1206, 698] on button "Assign Model" at bounding box center [1208, 695] width 120 height 33
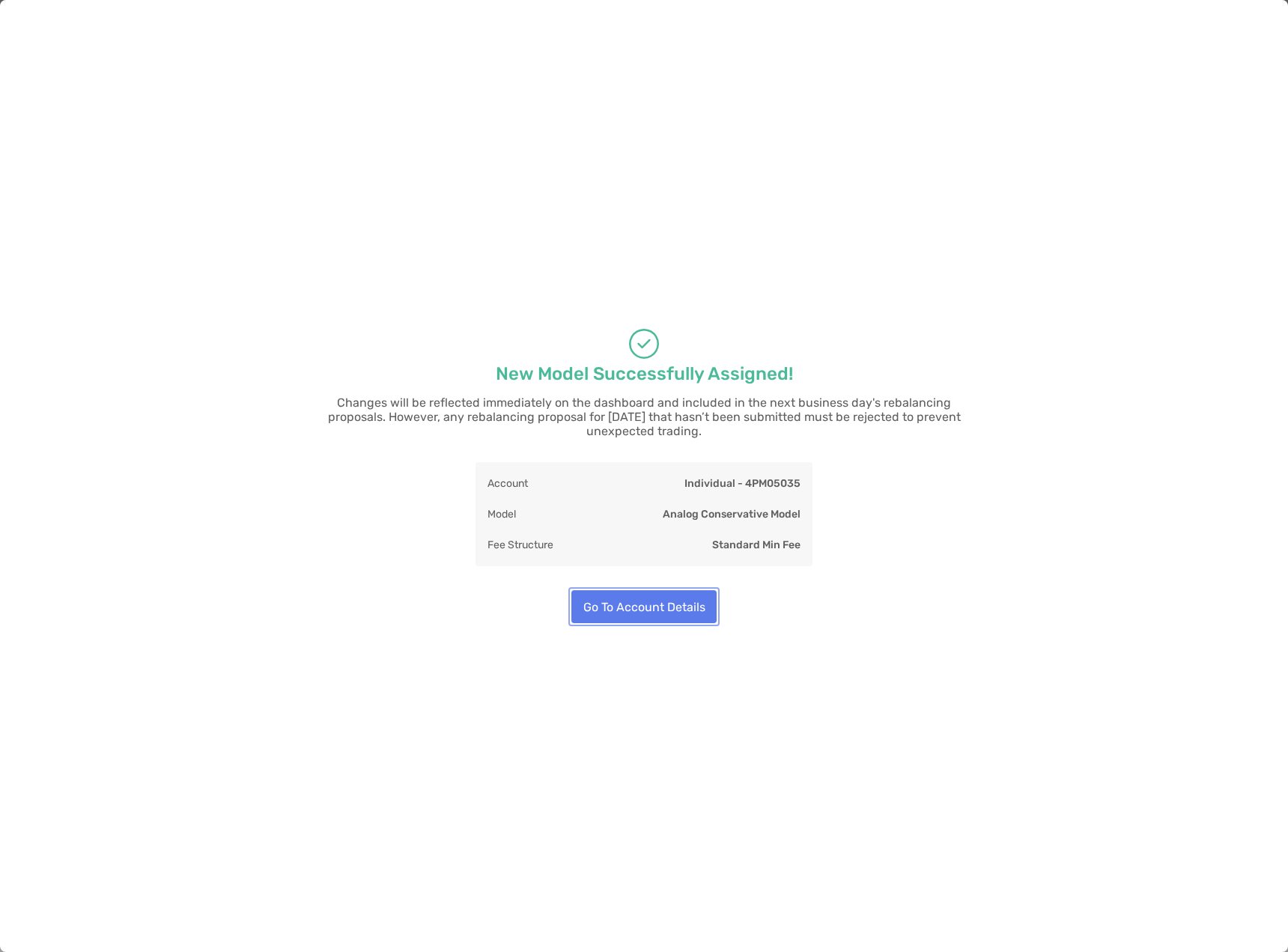
click at [695, 605] on button "Go To Account Details" at bounding box center [644, 607] width 146 height 33
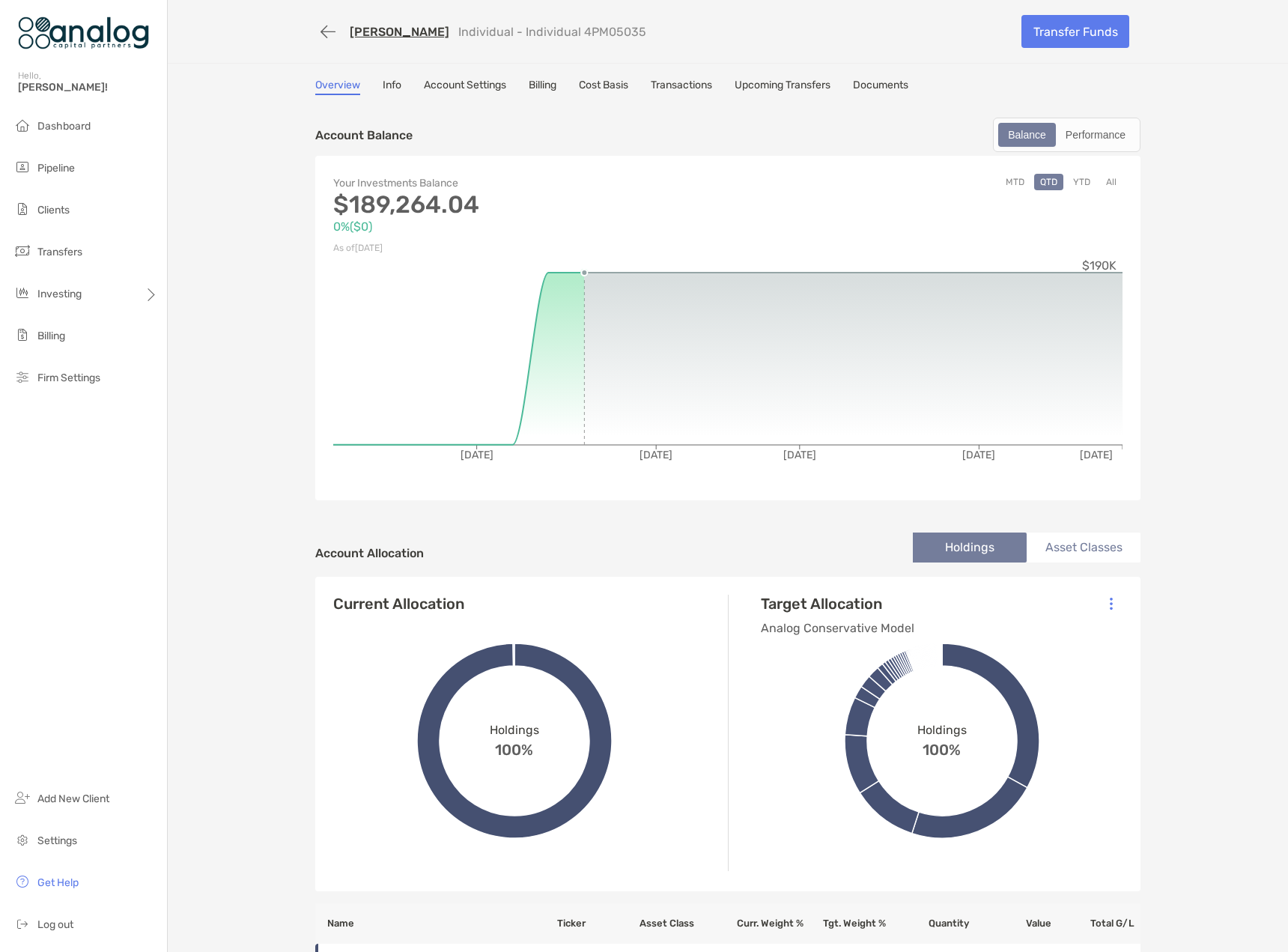
click at [389, 38] on link "[PERSON_NAME]" at bounding box center [399, 32] width 100 height 15
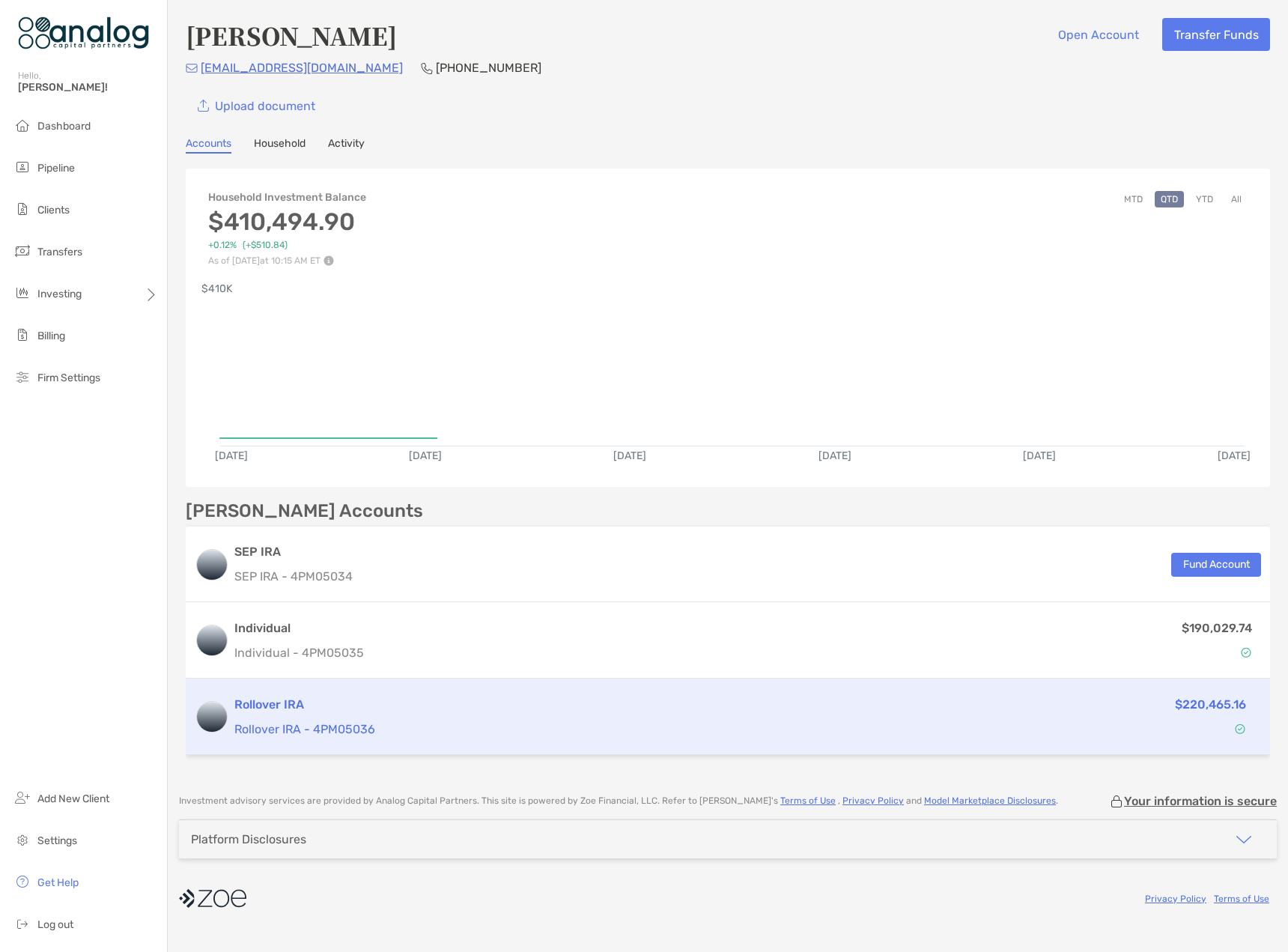
click at [653, 720] on p "Rollover IRA - 4PM05036" at bounding box center [600, 729] width 731 height 18
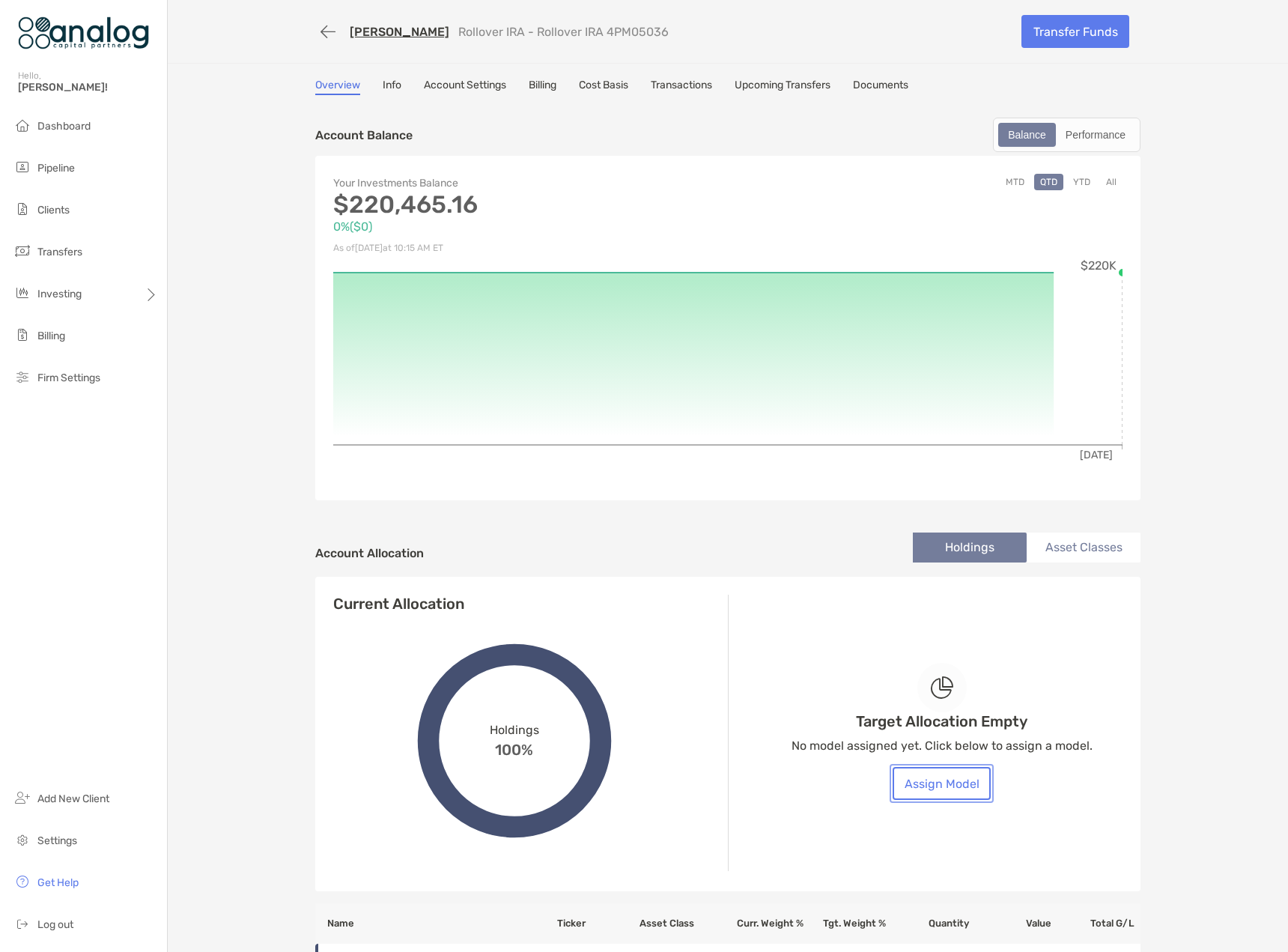
click at [944, 776] on button "Assign Model" at bounding box center [941, 784] width 98 height 33
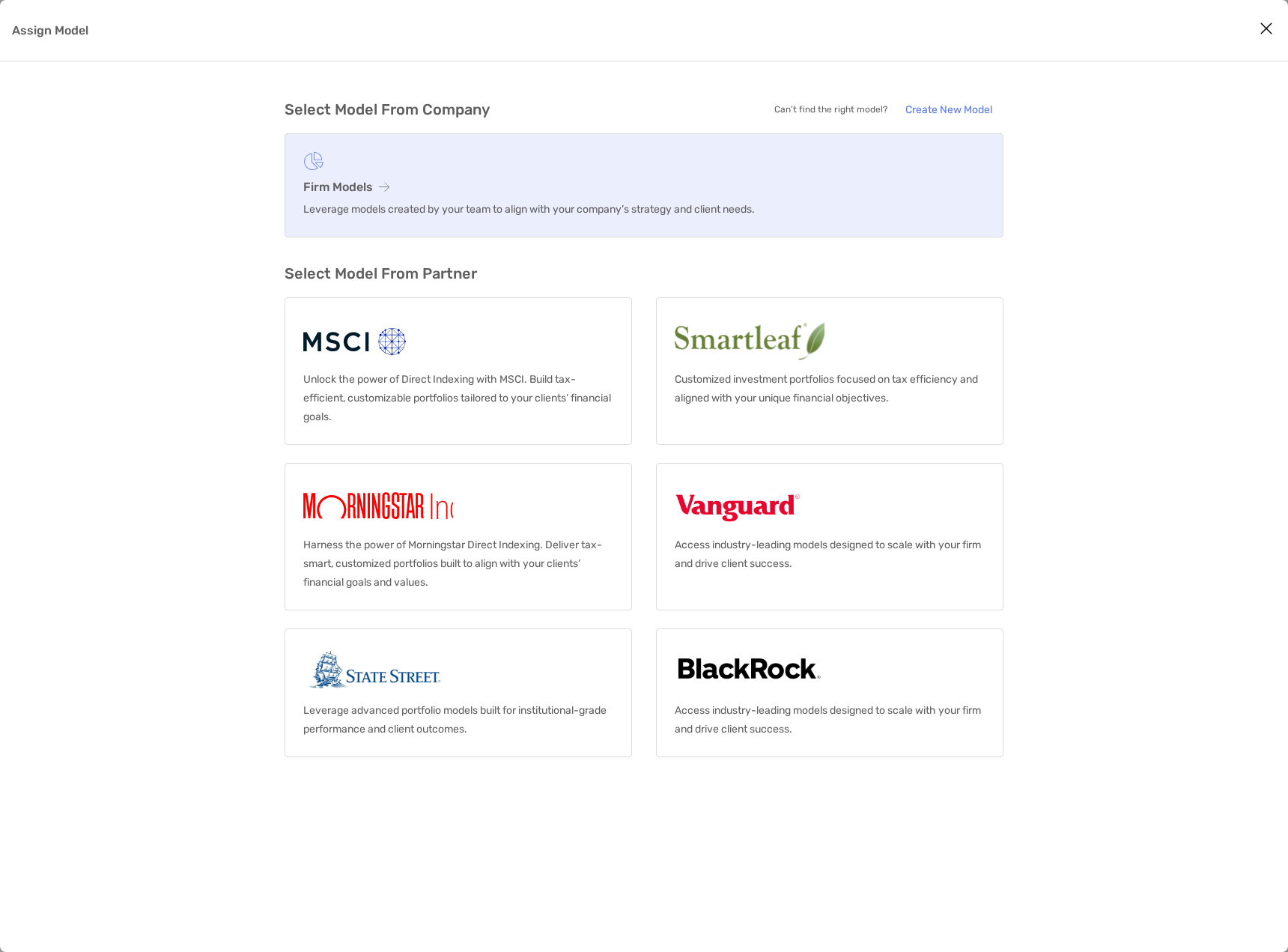
click at [443, 189] on h3 "Firm Models" at bounding box center [644, 187] width 682 height 15
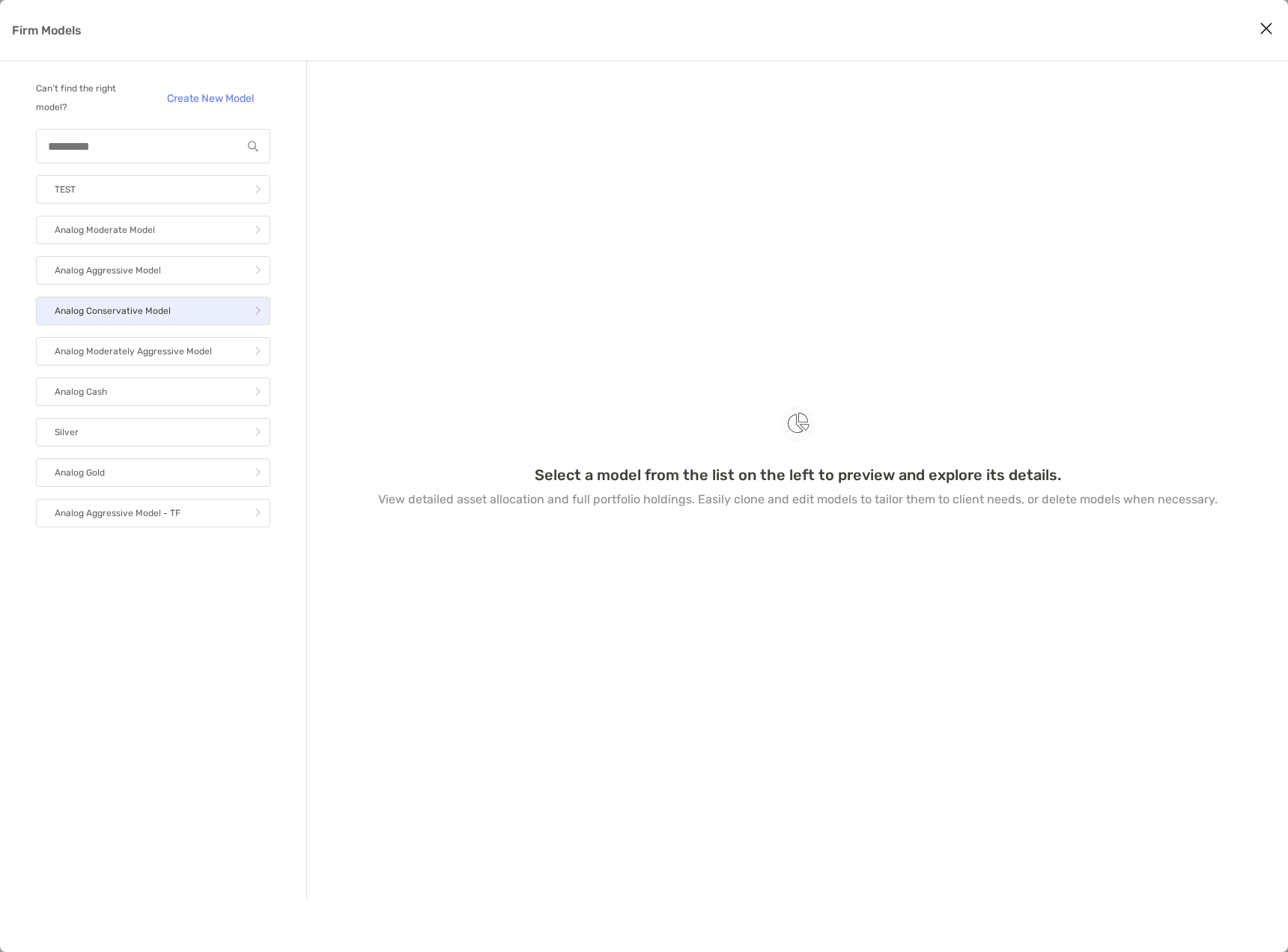
click at [122, 304] on p "Analog Conservative Model" at bounding box center [113, 311] width 116 height 18
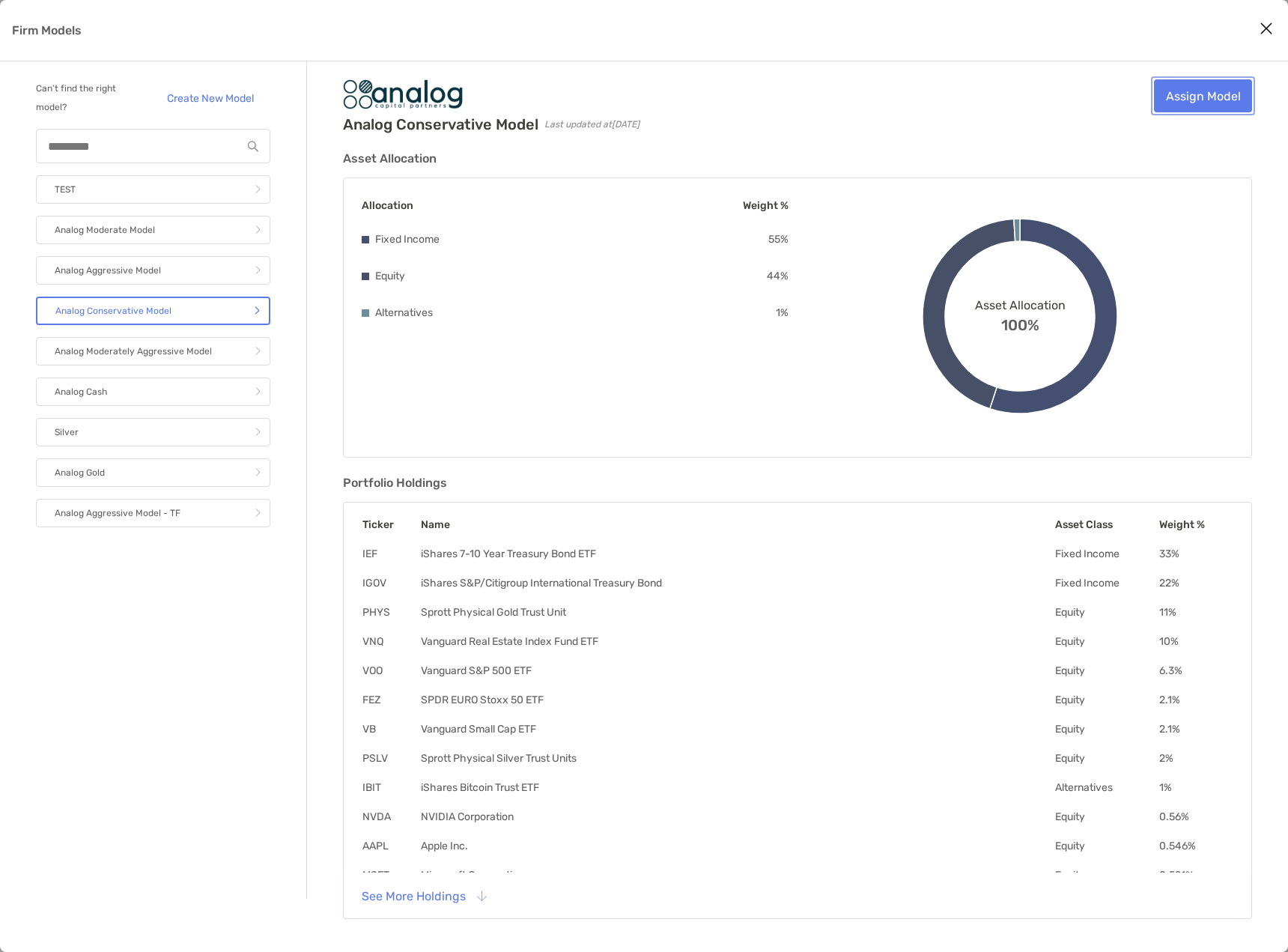
click at [1211, 107] on link "Assign Model" at bounding box center [1203, 96] width 98 height 33
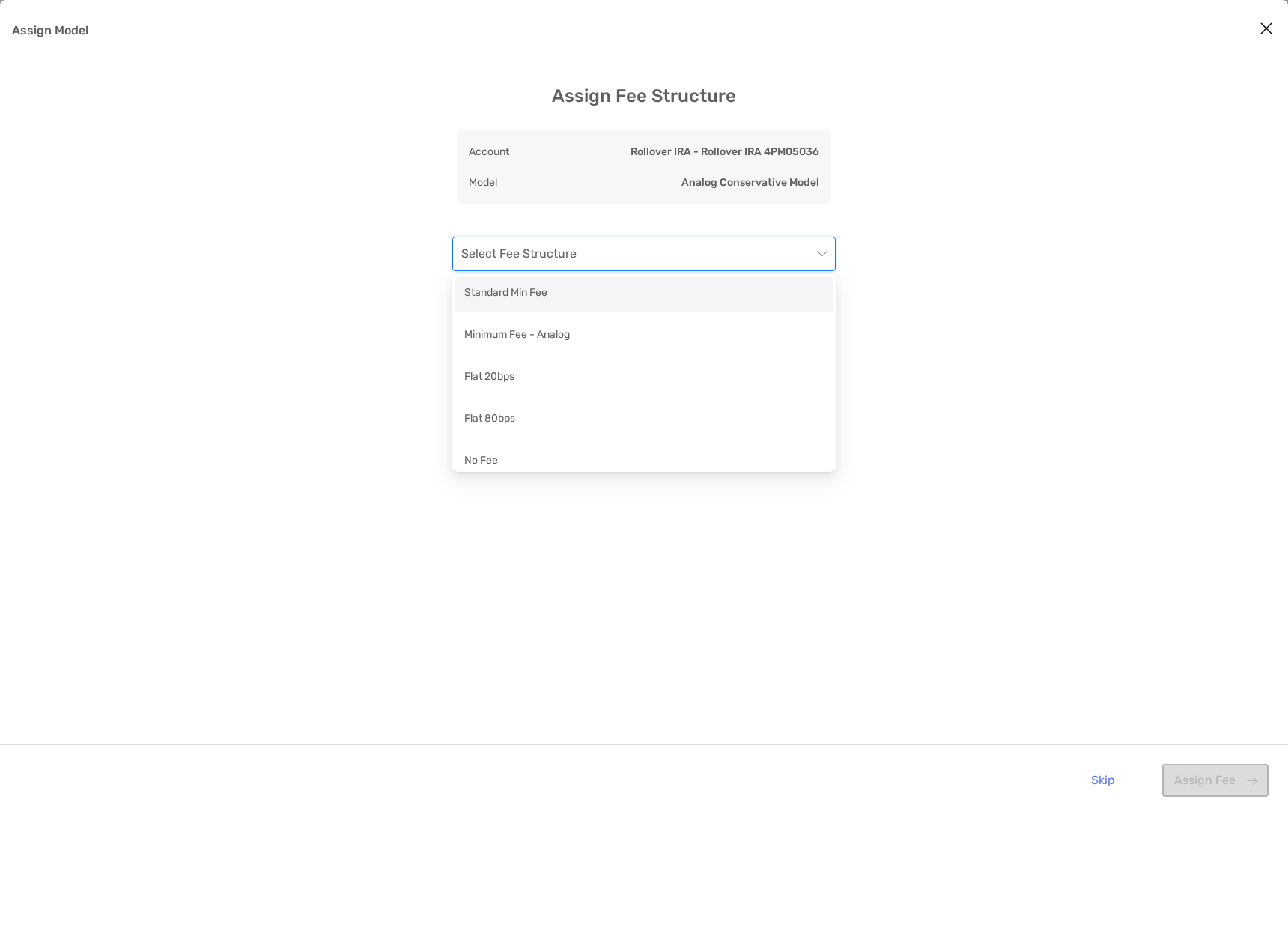
click at [538, 257] on input "Assign Model" at bounding box center [636, 254] width 351 height 33
click at [532, 295] on div "Standard Min Fee" at bounding box center [644, 294] width 360 height 18
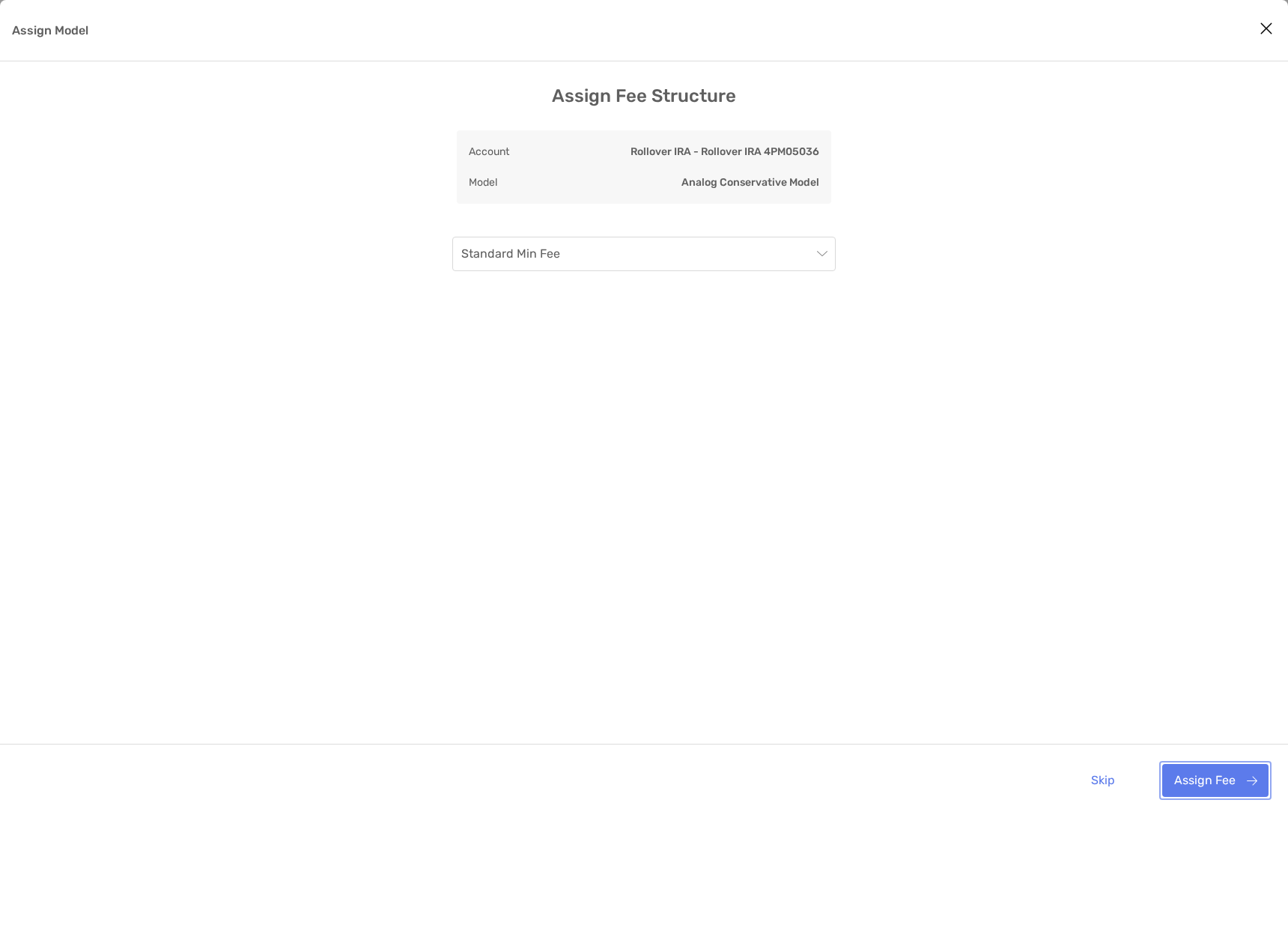
click at [1224, 788] on button "Assign Fee" at bounding box center [1216, 781] width 106 height 33
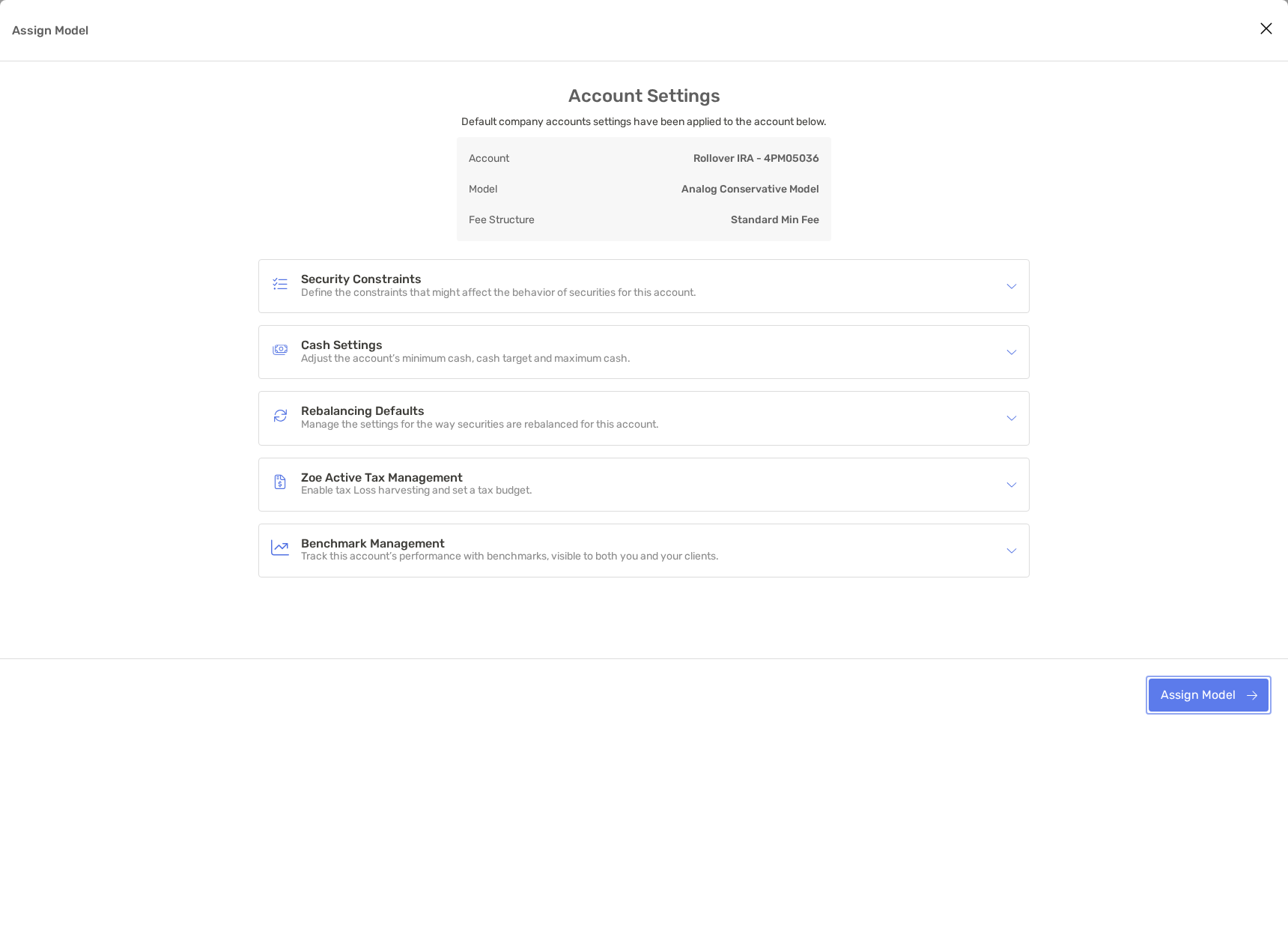
click at [1183, 694] on button "Assign Model" at bounding box center [1208, 695] width 120 height 33
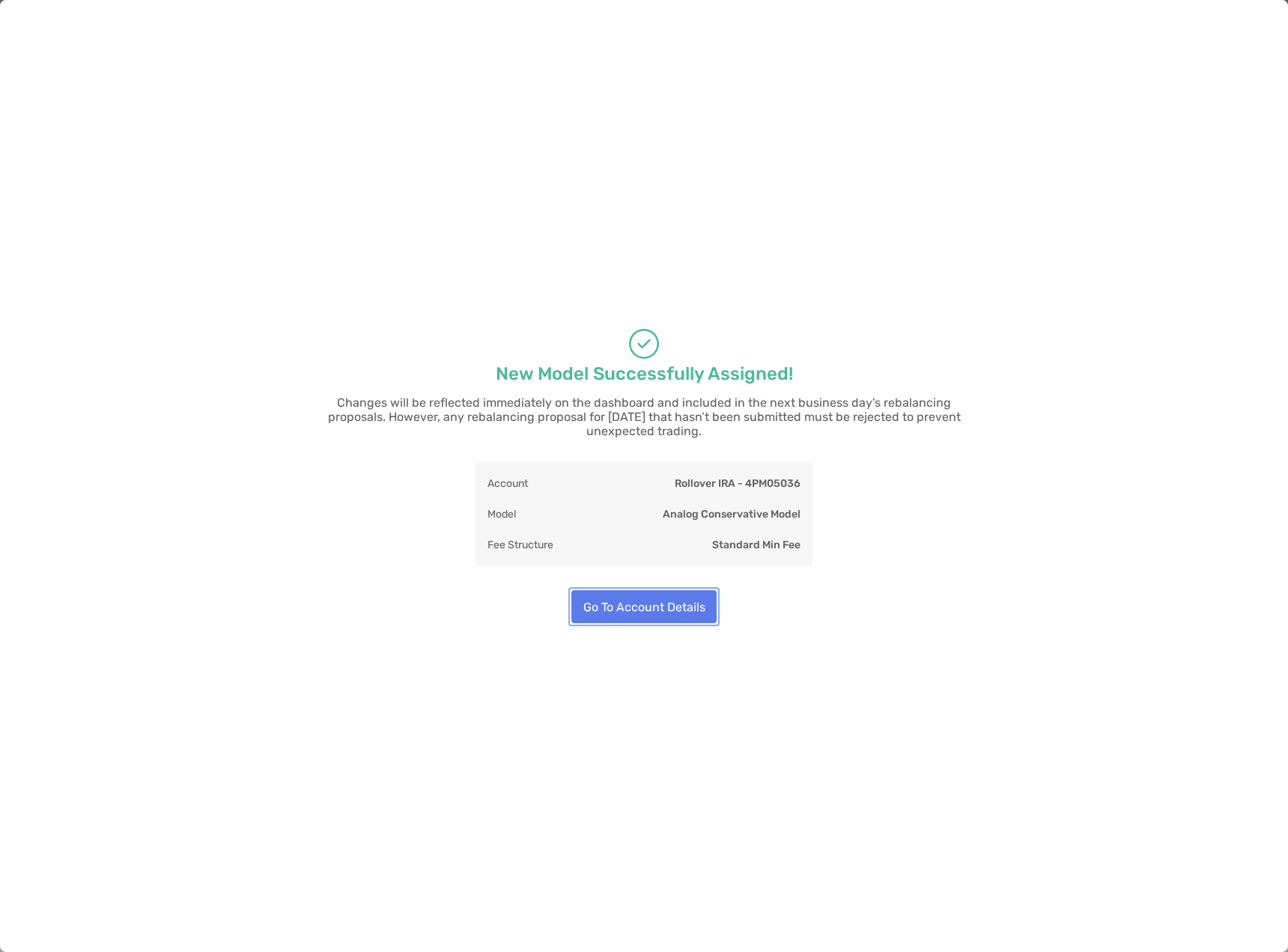
click at [667, 610] on button "Go To Account Details" at bounding box center [644, 607] width 146 height 33
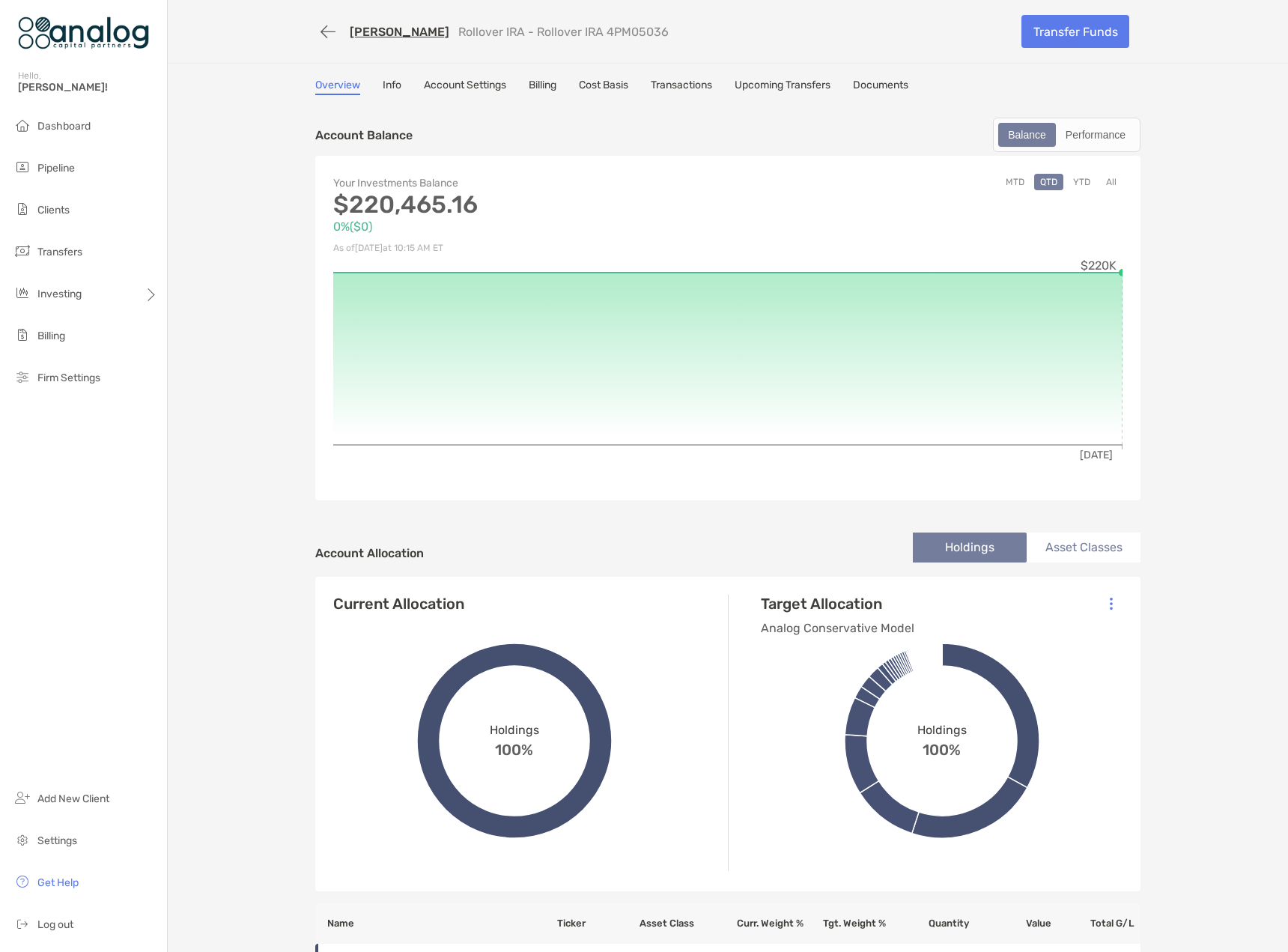
click at [411, 29] on link "[PERSON_NAME]" at bounding box center [399, 32] width 100 height 15
click at [395, 37] on link "[PERSON_NAME]" at bounding box center [399, 32] width 100 height 15
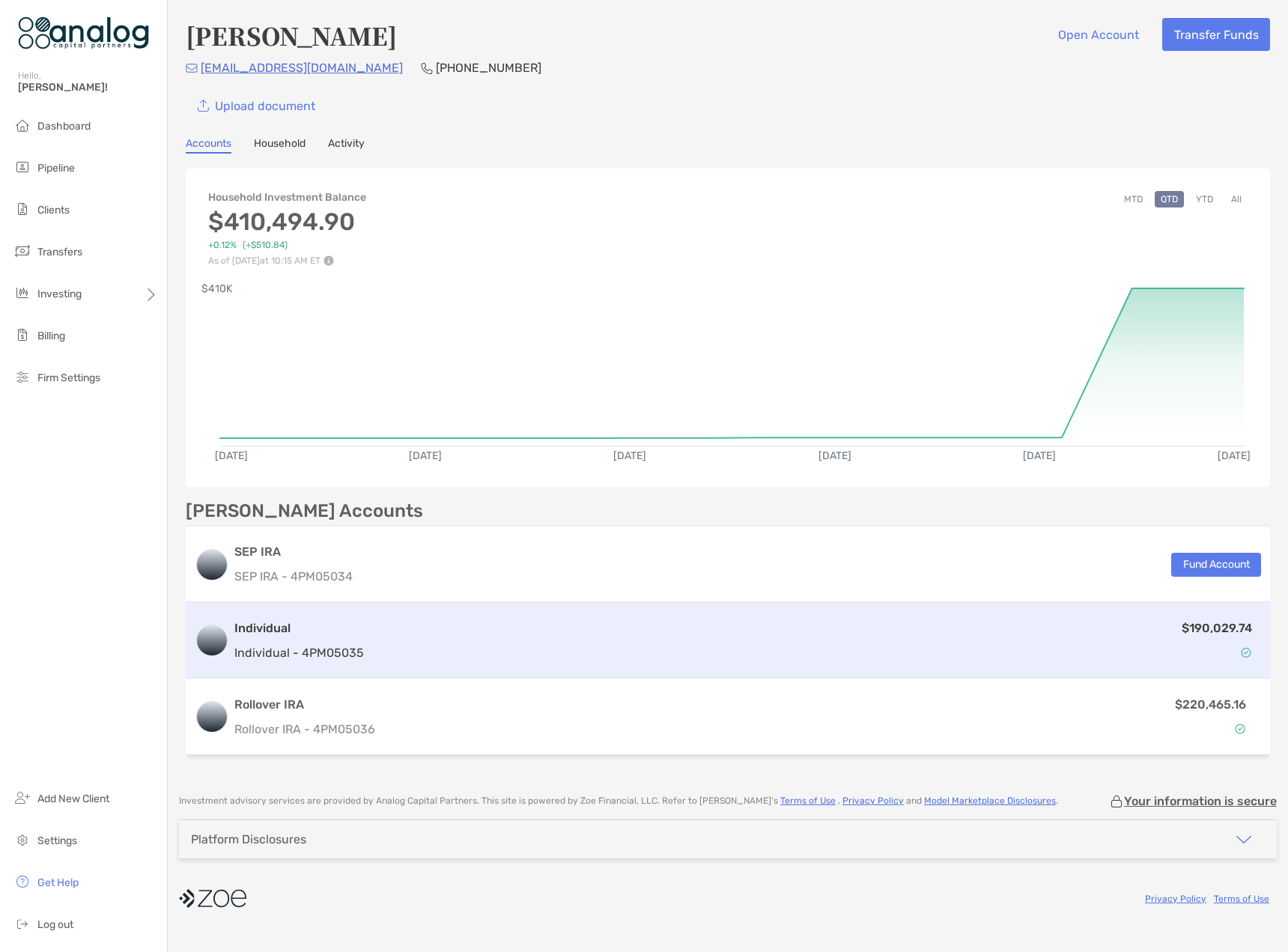
click at [481, 645] on div "$190,029.74" at bounding box center [816, 640] width 892 height 43
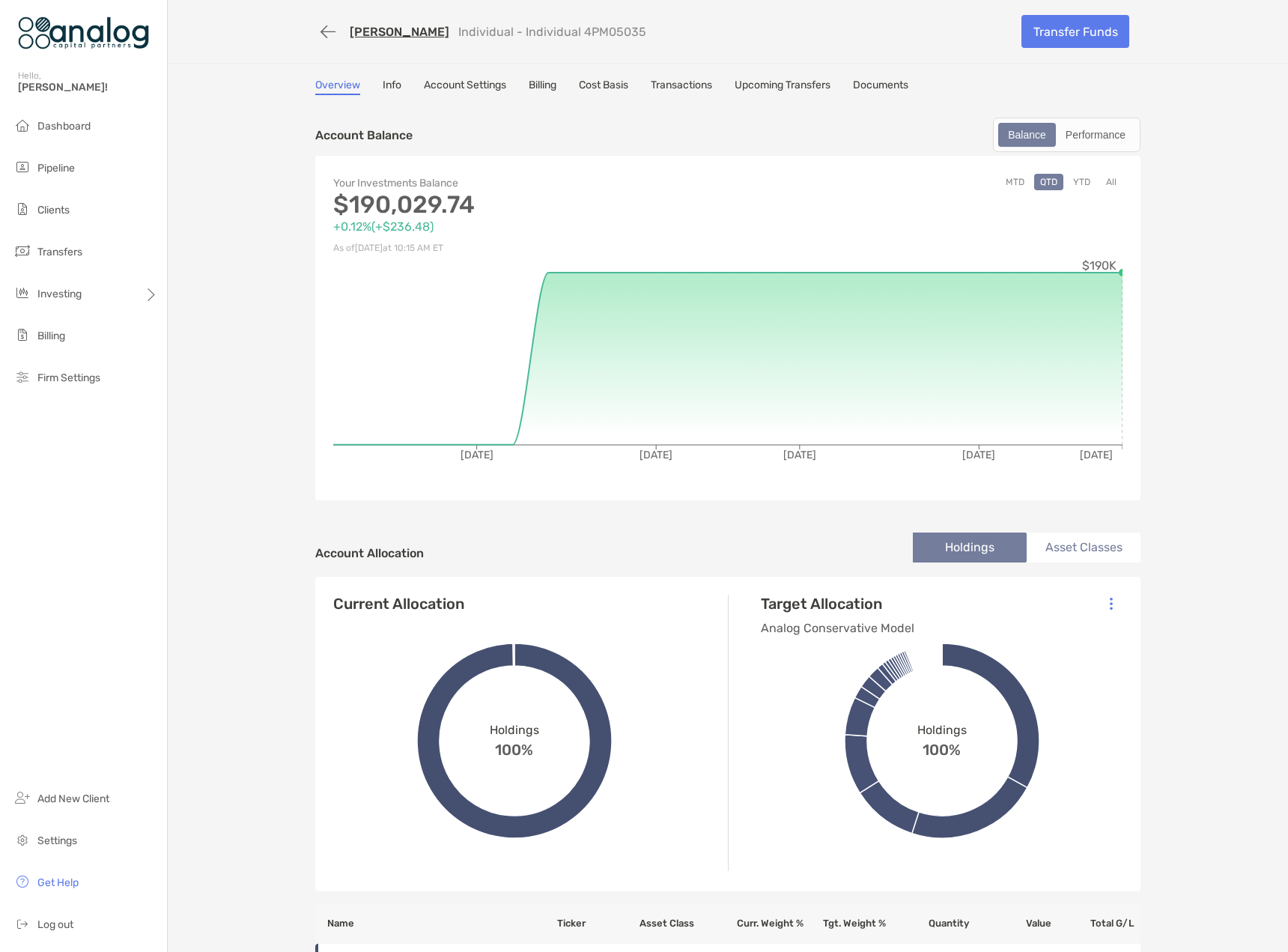
click at [395, 35] on link "[PERSON_NAME]" at bounding box center [399, 32] width 100 height 15
click at [320, 36] on button "button" at bounding box center [328, 32] width 26 height 27
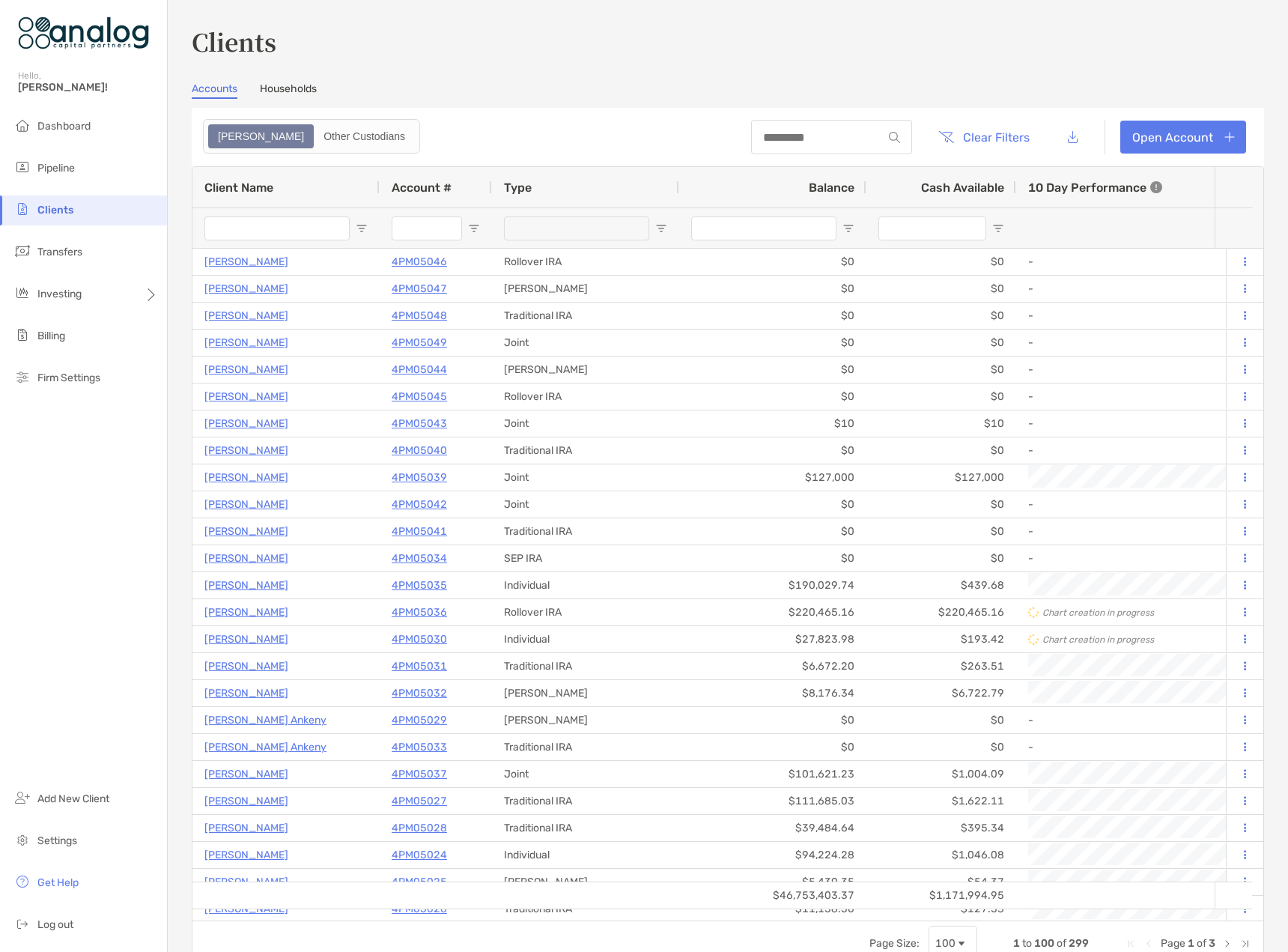
type input "********"
